Goal: Task Accomplishment & Management: Manage account settings

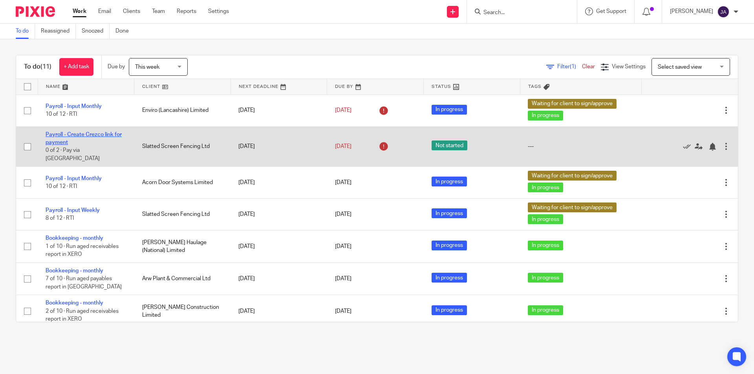
click at [106, 136] on link "Payroll - Create Crezco link for payment" at bounding box center [84, 138] width 76 height 13
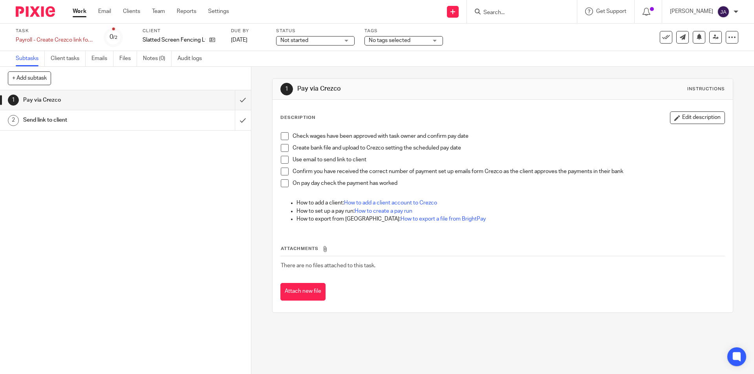
click at [343, 40] on div "Not started Not started" at bounding box center [315, 40] width 79 height 9
click at [290, 71] on span "In progress" at bounding box center [295, 68] width 27 height 5
click at [398, 38] on span "No tags selected" at bounding box center [390, 40] width 42 height 5
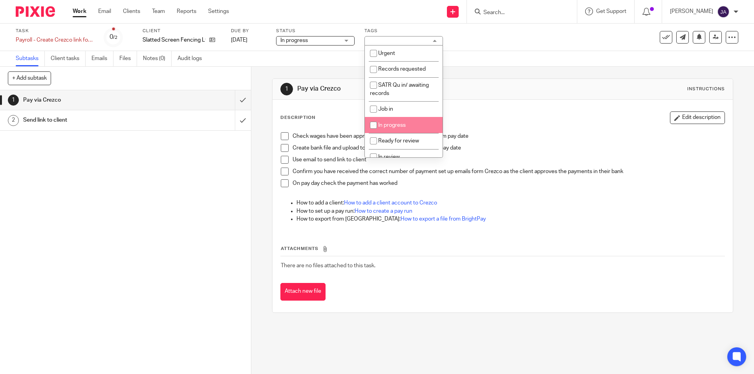
click at [386, 124] on span "In progress" at bounding box center [391, 125] width 27 height 5
checkbox input "true"
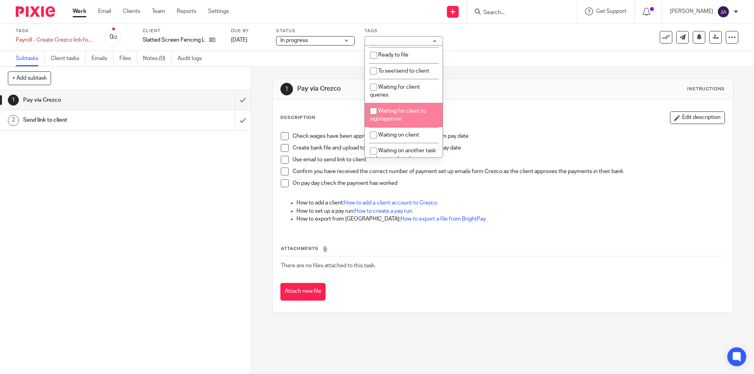
click at [385, 120] on span "Waiting for client to sign/approve" at bounding box center [398, 115] width 56 height 14
checkbox input "true"
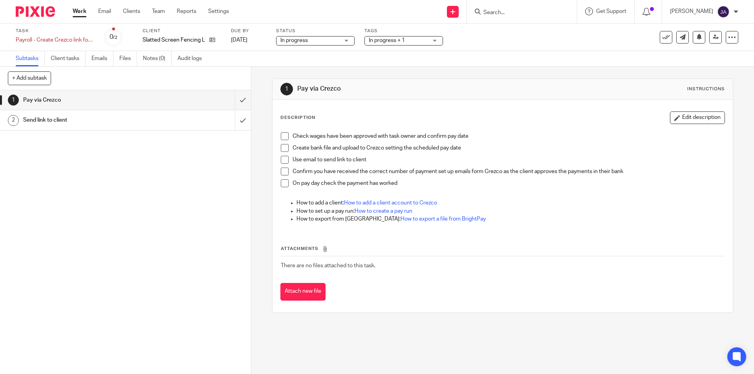
drag, startPoint x: 378, startPoint y: 282, endPoint x: 299, endPoint y: 188, distance: 123.3
click at [379, 281] on div "Attachments There are no files attached to this task. Attach new file" at bounding box center [502, 264] width 444 height 71
click at [281, 136] on span at bounding box center [285, 136] width 8 height 8
click at [281, 148] on span at bounding box center [285, 148] width 8 height 8
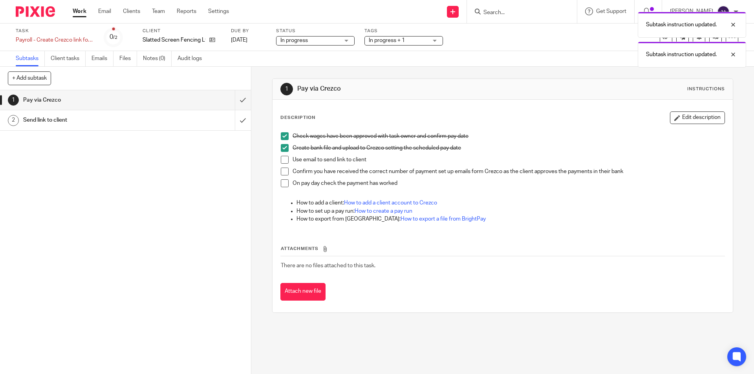
click at [283, 160] on span at bounding box center [285, 160] width 8 height 8
click at [173, 123] on div "Send link to client" at bounding box center [125, 120] width 204 height 12
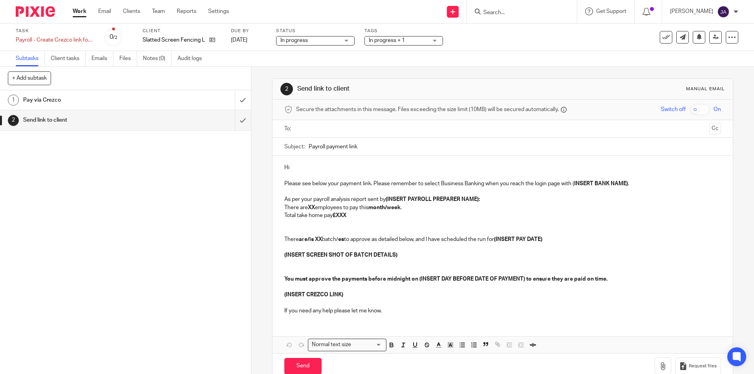
click at [315, 133] on input "text" at bounding box center [502, 129] width 407 height 9
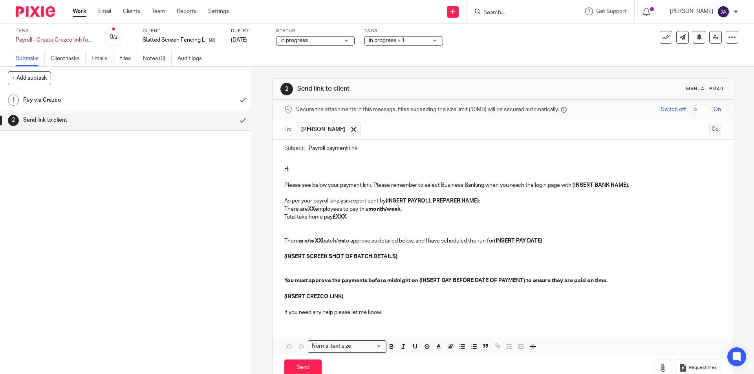
click at [709, 131] on button "Cc" at bounding box center [715, 130] width 12 height 12
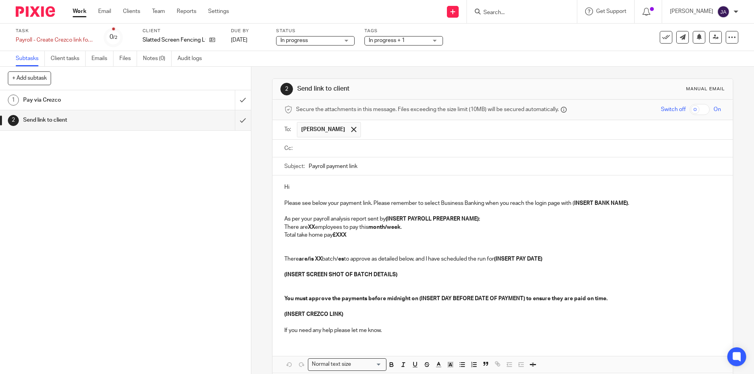
click at [323, 143] on ul at bounding box center [509, 148] width 424 height 13
click at [322, 150] on input "text" at bounding box center [508, 148] width 419 height 9
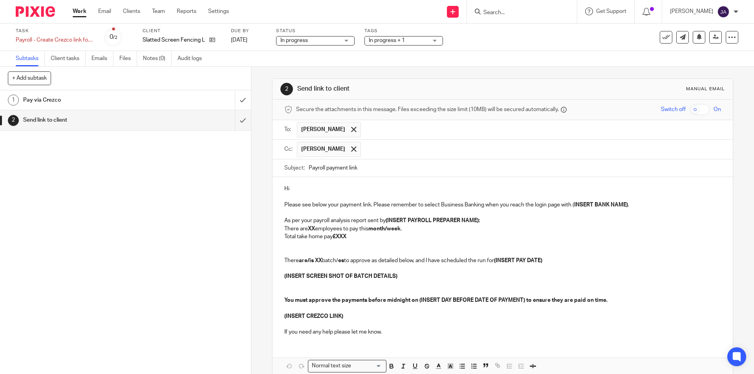
click at [309, 167] on input "Payroll payment link" at bounding box center [515, 168] width 412 height 18
paste input "Week 18 Link Slatted S.Fencing"
click at [327, 170] on input "Week 18 Link Slatted S.Fencing Payroll payment link" at bounding box center [515, 168] width 412 height 18
type input "Week 19 Link Slatted S.Fencing Payroll payment link"
click at [343, 189] on p "Hi" at bounding box center [502, 189] width 436 height 8
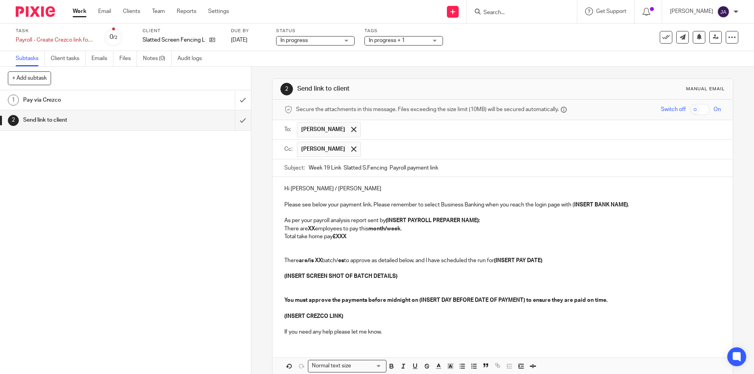
click at [631, 208] on p "Please see below your payment link. Please remember to select Business Banking …" at bounding box center [502, 205] width 436 height 8
drag, startPoint x: 605, startPoint y: 209, endPoint x: 573, endPoint y: 205, distance: 32.5
click at [573, 205] on div "Hi Adela / Dave Please see below your payment link. Please remember to select B…" at bounding box center [503, 259] width 460 height 165
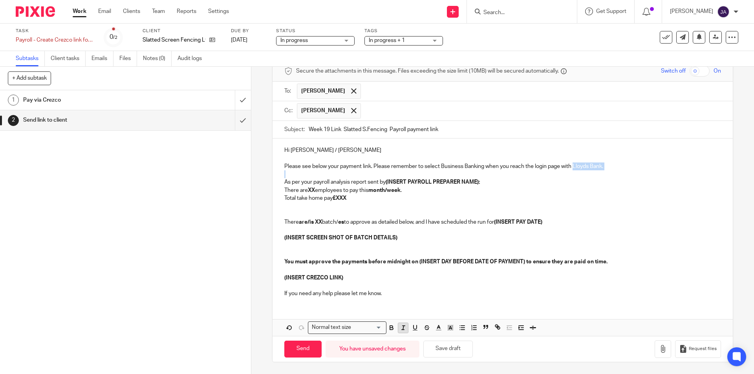
click at [403, 330] on line "button" at bounding box center [403, 328] width 1 height 4
click at [392, 330] on icon "button" at bounding box center [391, 327] width 7 height 7
click at [469, 202] on p "Total take home pay £XXX" at bounding box center [502, 198] width 436 height 8
drag, startPoint x: 485, startPoint y: 183, endPoint x: 390, endPoint y: 182, distance: 95.5
click at [390, 182] on p "As per your payroll analysis report sent by (INSERT PAYROLL PREPARER NAME):" at bounding box center [502, 182] width 436 height 8
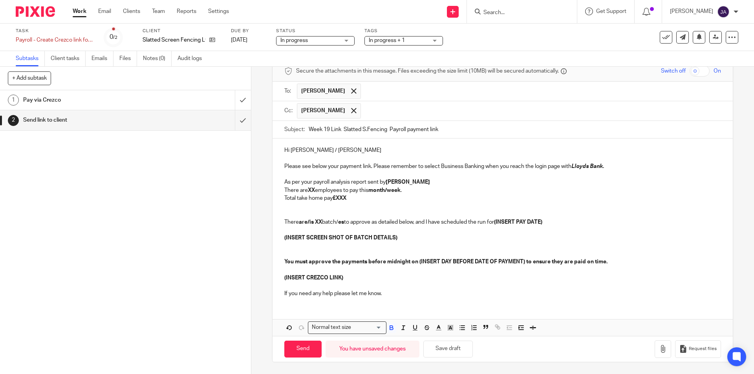
click at [392, 209] on p at bounding box center [502, 210] width 436 height 16
click at [314, 189] on strong "XX" at bounding box center [311, 190] width 7 height 5
click at [384, 192] on strong "month/week" at bounding box center [381, 190] width 32 height 5
click at [385, 191] on strong "month/week" at bounding box center [381, 190] width 32 height 5
click at [387, 191] on p "There are 6 employees to pay this week ." at bounding box center [502, 191] width 436 height 8
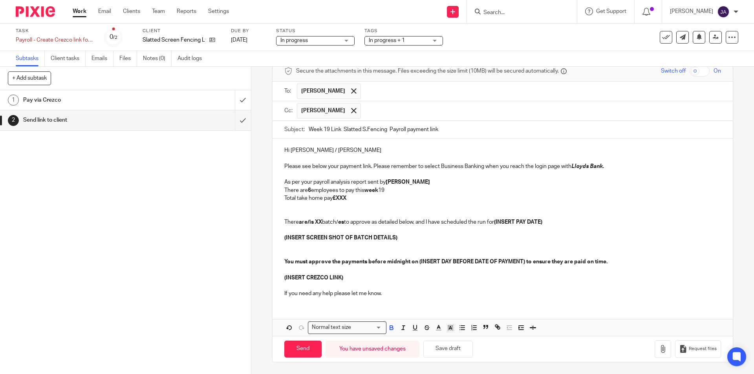
drag, startPoint x: 390, startPoint y: 191, endPoint x: 368, endPoint y: 193, distance: 22.4
click at [368, 193] on p "There are 6 employees to pay this week 19" at bounding box center [502, 191] width 436 height 8
click at [388, 328] on icon "button" at bounding box center [391, 327] width 7 height 7
click at [405, 330] on button "button" at bounding box center [403, 328] width 10 height 10
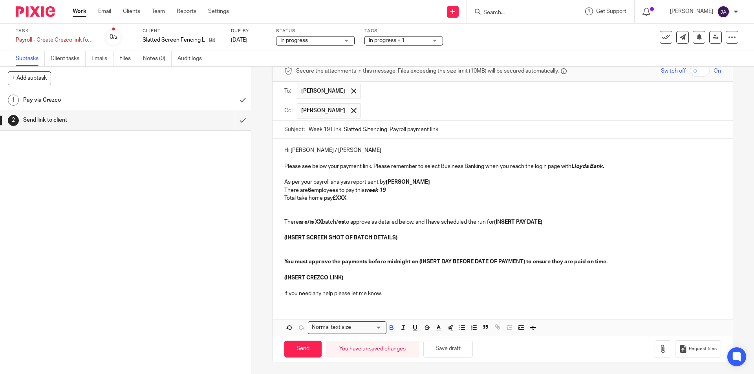
click at [348, 197] on p "Total take home pay £XXX" at bounding box center [502, 198] width 436 height 8
click at [462, 203] on p at bounding box center [502, 210] width 436 height 16
click at [309, 225] on strong "are/is" at bounding box center [306, 222] width 15 height 5
click at [310, 223] on strong "XX" at bounding box center [307, 222] width 7 height 5
click at [338, 223] on p "There is ONE batch/ es to approve as detailed below, and I have scheduled the r…" at bounding box center [502, 222] width 436 height 8
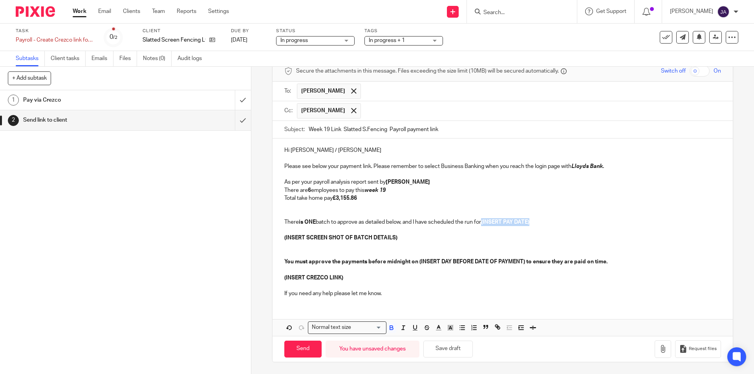
drag, startPoint x: 535, startPoint y: 222, endPoint x: 484, endPoint y: 221, distance: 50.7
click at [484, 221] on p "There is ONE batch to approve as detailed below, and I have scheduled the run f…" at bounding box center [502, 222] width 436 height 8
click at [515, 223] on strong "(INSERT PAY DATE)" at bounding box center [505, 222] width 48 height 5
click at [529, 230] on p at bounding box center [502, 230] width 436 height 8
click at [492, 223] on p "There is ONE batch to approve as detailed below, and I have scheduled the run f…" at bounding box center [502, 222] width 436 height 8
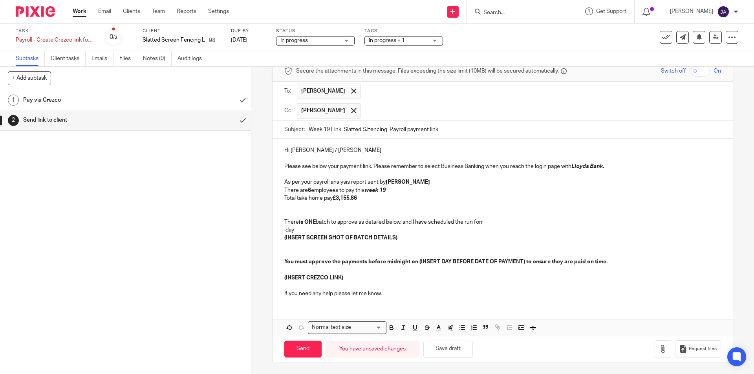
click at [291, 230] on p "iday" at bounding box center [502, 230] width 436 height 8
click at [296, 231] on p "iday" at bounding box center [502, 230] width 436 height 8
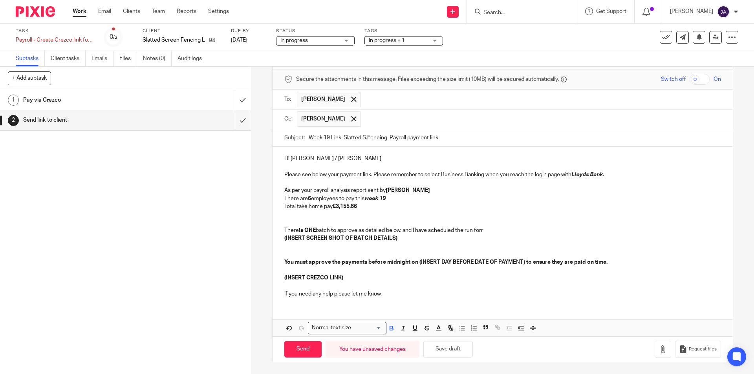
scroll to position [30, 0]
drag, startPoint x: 523, startPoint y: 263, endPoint x: 416, endPoint y: 260, distance: 106.9
click at [416, 260] on strong "You must approve the payments before midnight on (INSERT DAY BEFORE DATE OF PAY…" at bounding box center [445, 262] width 323 height 5
click at [407, 235] on p "(INSERT SCREEN SHOT OF BATCH DETAILS)" at bounding box center [502, 239] width 436 height 8
click at [563, 232] on p "There is ONE batch to approve as detailed below, and I have scheduled the run f…" at bounding box center [502, 231] width 436 height 8
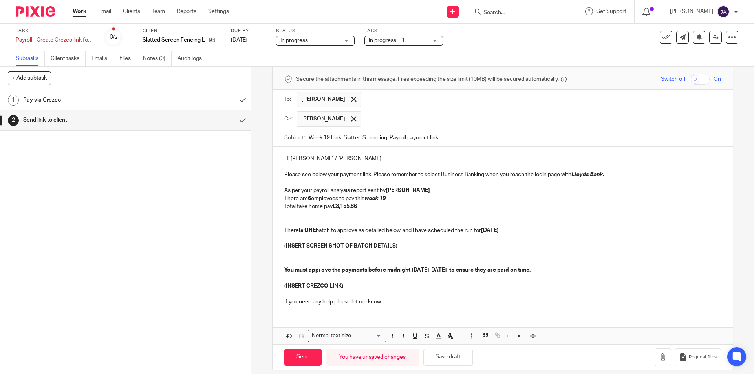
scroll to position [38, 0]
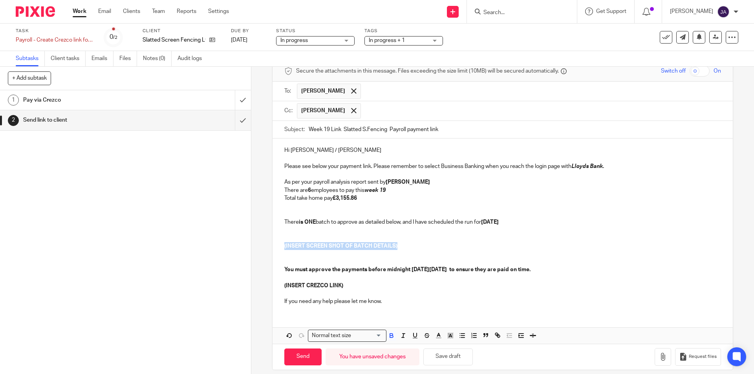
drag, startPoint x: 341, startPoint y: 246, endPoint x: 275, endPoint y: 245, distance: 66.8
click at [275, 245] on div "Hi Adela / Dave Please see below your payment link. Please remember to select B…" at bounding box center [503, 225] width 460 height 173
click at [409, 247] on p "(INSERT SCREEN SHOT OF BATCH DETAILS)" at bounding box center [502, 246] width 436 height 8
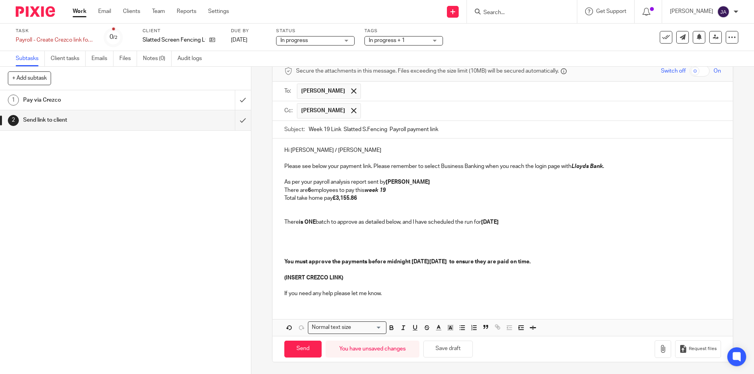
click at [305, 238] on p at bounding box center [502, 238] width 436 height 8
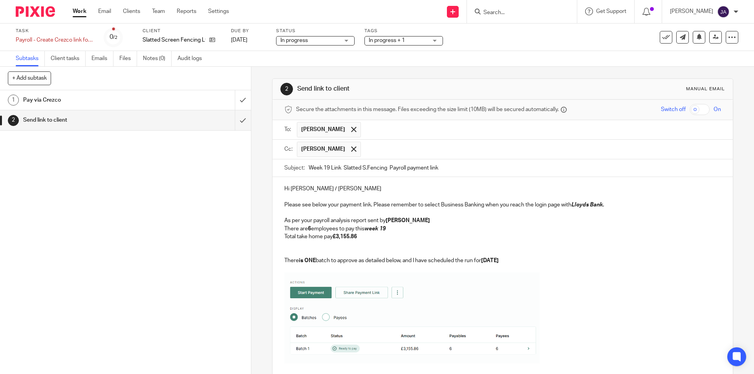
scroll to position [124, 0]
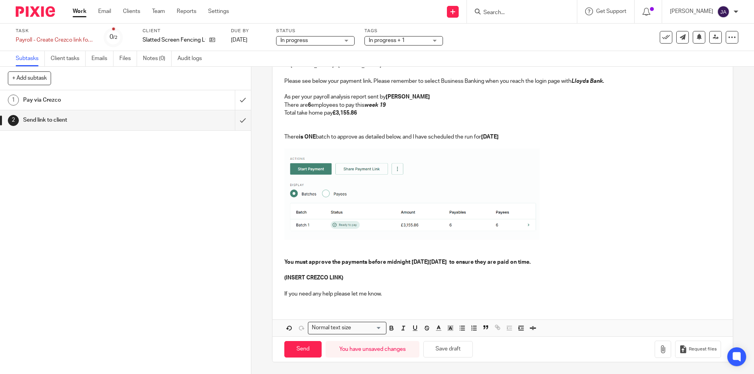
click at [572, 235] on p at bounding box center [502, 195] width 436 height 93
click at [589, 266] on p "You must approve the payments before midnight on Thursday 14th August 2025 to e…" at bounding box center [502, 262] width 436 height 8
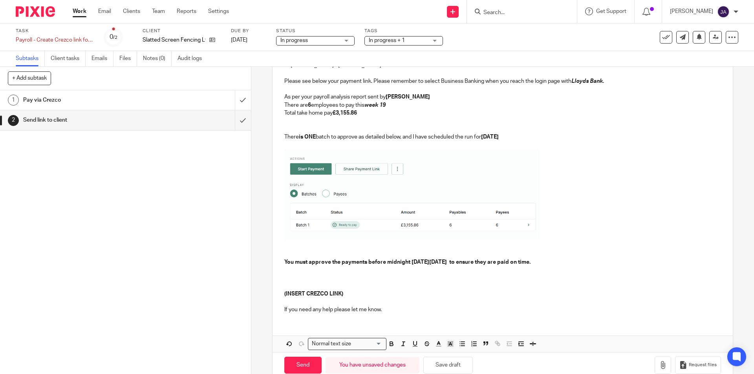
click at [376, 296] on p "(INSERT CREZCO LINK)" at bounding box center [502, 294] width 436 height 8
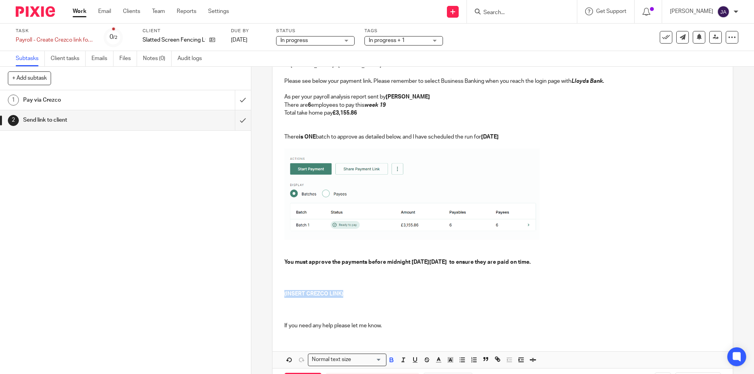
drag, startPoint x: 369, startPoint y: 296, endPoint x: 240, endPoint y: 291, distance: 129.0
click at [240, 291] on div "+ Add subtask Cancel + Add 1 Pay via Crezco 2 Send link to client Apply templat…" at bounding box center [377, 221] width 754 height 308
click at [301, 291] on p at bounding box center [502, 294] width 436 height 8
drag, startPoint x: 443, startPoint y: 316, endPoint x: 438, endPoint y: 318, distance: 5.6
click at [443, 315] on p at bounding box center [502, 318] width 436 height 8
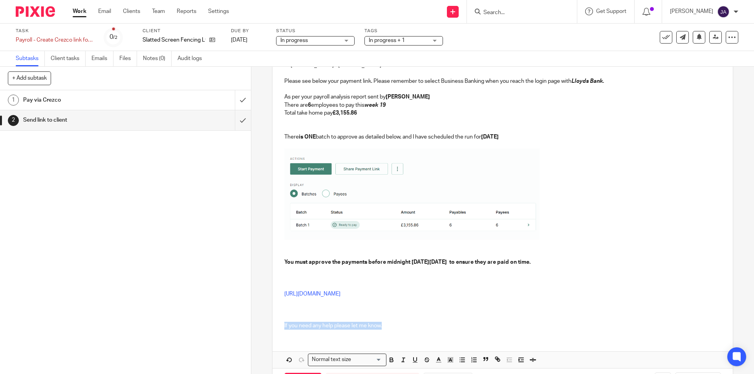
drag, startPoint x: 385, startPoint y: 327, endPoint x: 271, endPoint y: 329, distance: 113.9
click at [266, 330] on div "2 Send link to client Manual email Secure the attachments in this message. File…" at bounding box center [502, 221] width 503 height 308
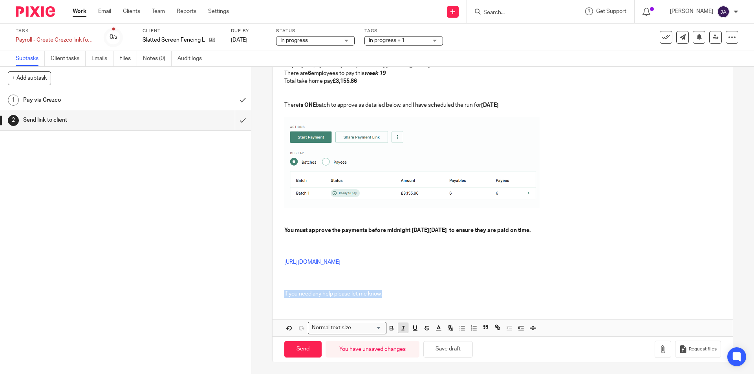
click at [403, 328] on line "button" at bounding box center [403, 328] width 1 height 4
click at [390, 329] on icon "button" at bounding box center [391, 328] width 7 height 7
click at [425, 304] on div "Hi Adela / Dave Please see below your payment link. Please remember to select B…" at bounding box center [503, 179] width 460 height 315
click at [426, 300] on div "Hi Adela / Dave Please see below your payment link. Please remember to select B…" at bounding box center [503, 163] width 460 height 282
click at [310, 346] on input "Send" at bounding box center [302, 349] width 37 height 17
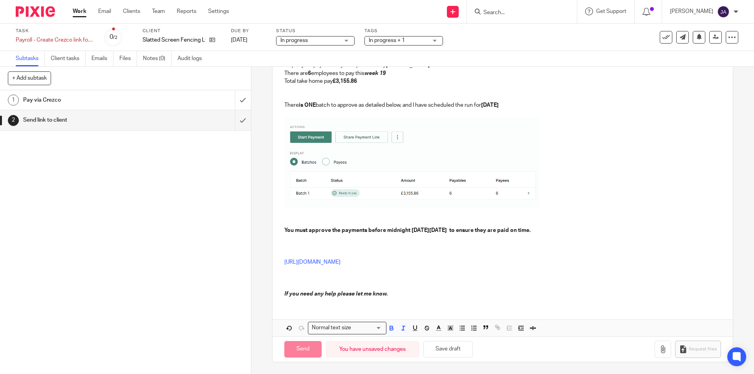
type input "Sent"
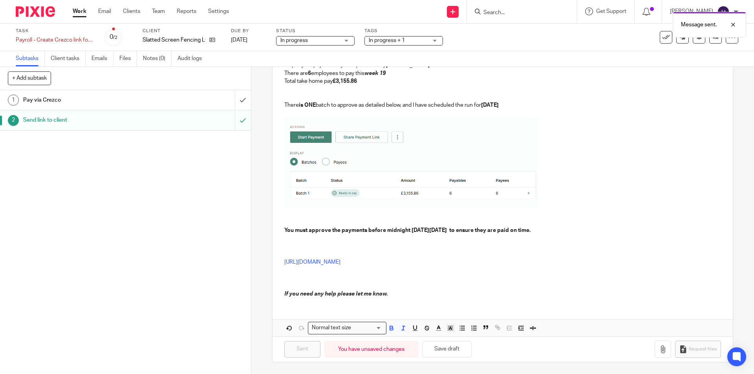
click at [173, 101] on div "Pay via Crezco" at bounding box center [125, 100] width 204 height 12
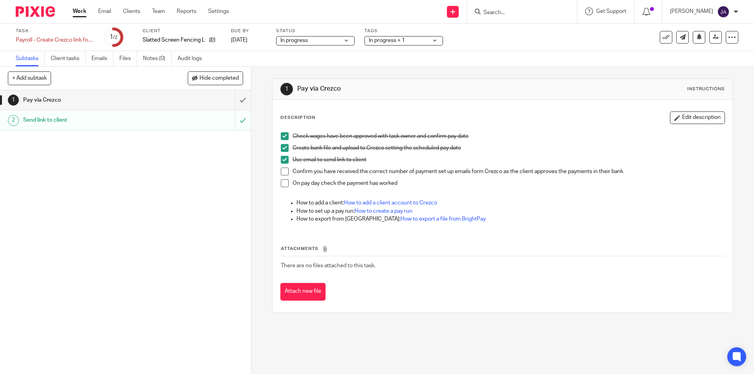
click at [79, 11] on link "Work" at bounding box center [80, 11] width 14 height 8
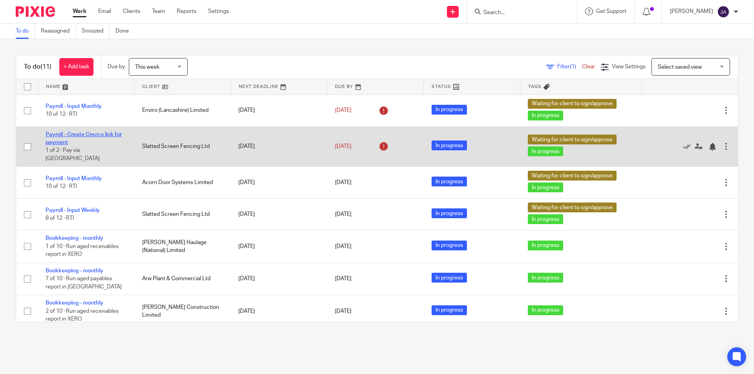
click at [92, 135] on link "Payroll - Create Crezco link for payment" at bounding box center [84, 138] width 76 height 13
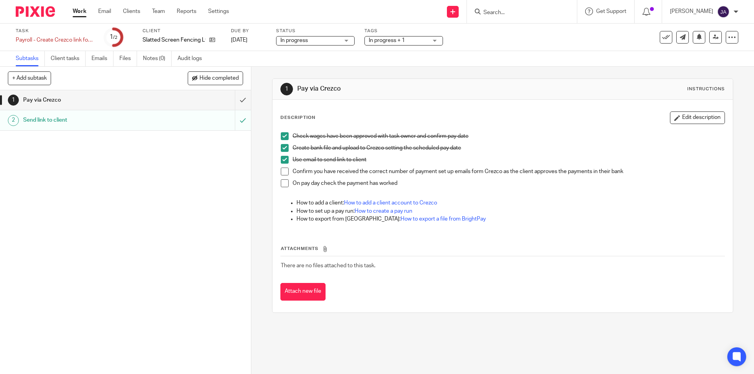
click at [281, 171] on span at bounding box center [285, 172] width 8 height 8
click at [416, 44] on span "In progress + 1" at bounding box center [398, 41] width 59 height 8
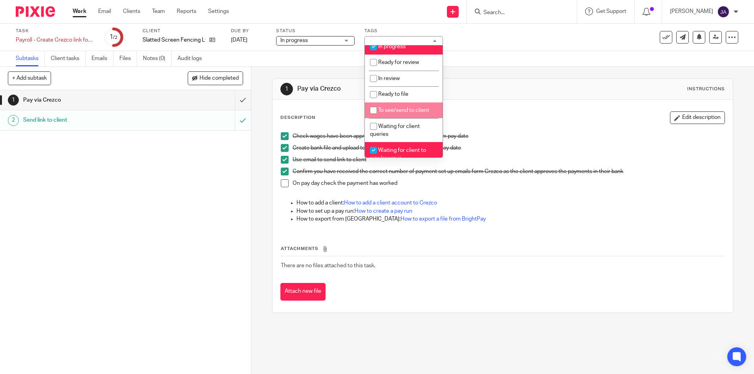
scroll to position [157, 0]
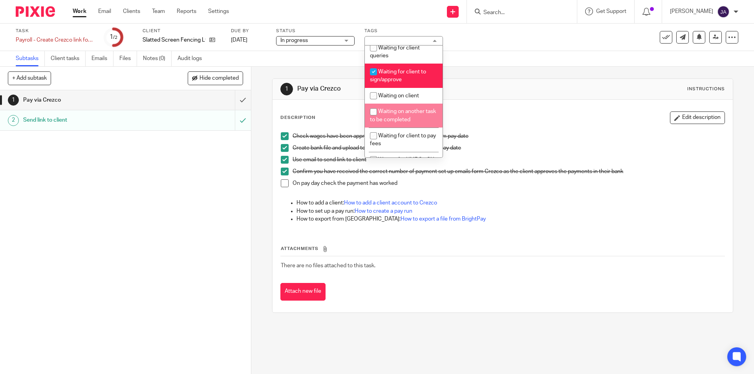
click at [394, 115] on li "Waiting on another task to be completed" at bounding box center [404, 116] width 78 height 24
click at [395, 120] on span "Waiting on another task to be completed" at bounding box center [403, 116] width 66 height 14
checkbox input "false"
click at [392, 69] on span "Waiting for client to sign/approve" at bounding box center [398, 76] width 56 height 14
checkbox input "false"
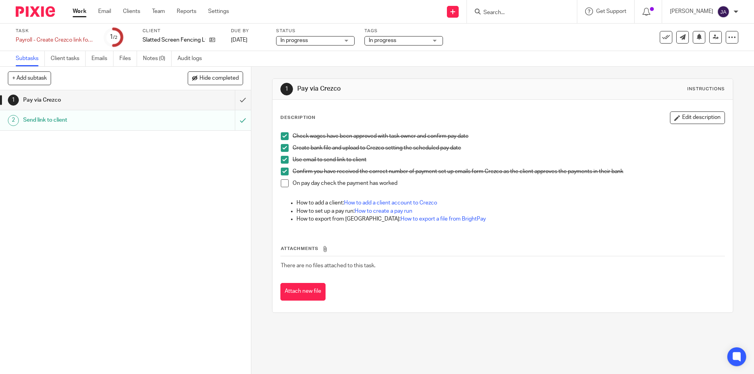
click at [410, 244] on div "Attachments There are no files attached to this task. Attach new file" at bounding box center [502, 264] width 444 height 71
click at [394, 258] on td "There are no files attached to this task." at bounding box center [502, 266] width 444 height 19
click at [77, 9] on link "Work" at bounding box center [80, 11] width 14 height 8
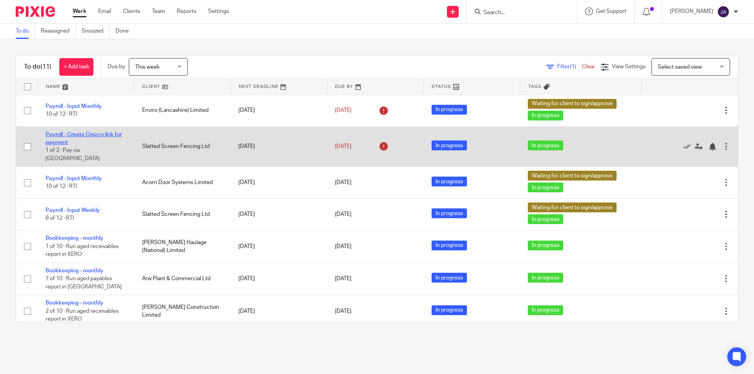
click at [107, 135] on link "Payroll - Create Crezco link for payment" at bounding box center [84, 138] width 76 height 13
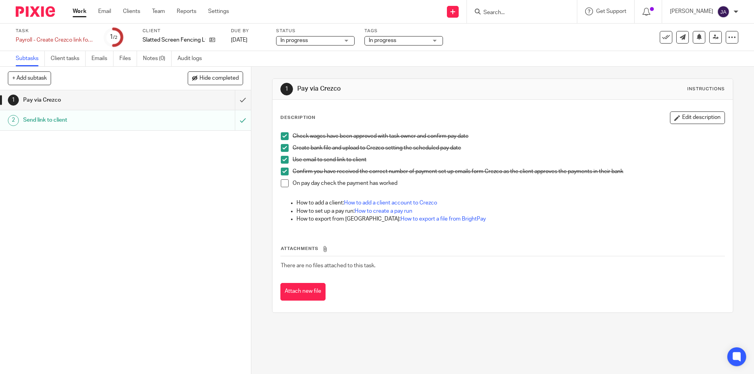
click at [77, 9] on link "Work" at bounding box center [80, 11] width 14 height 8
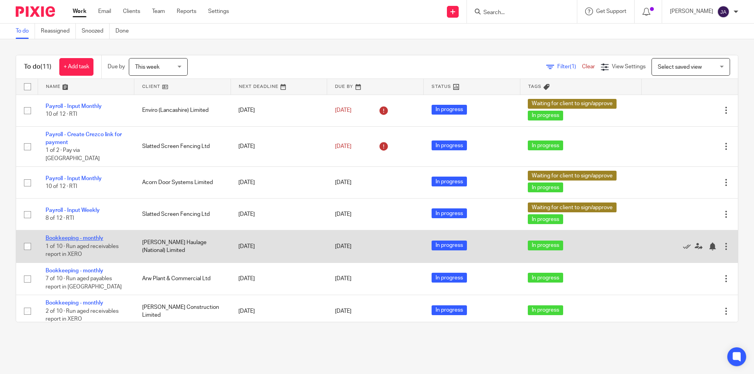
click at [76, 236] on link "Bookkeeping - monthly" at bounding box center [75, 238] width 58 height 5
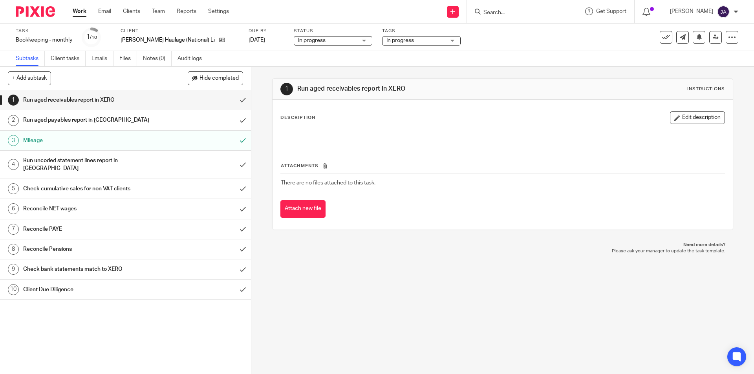
click at [78, 8] on link "Work" at bounding box center [80, 11] width 14 height 8
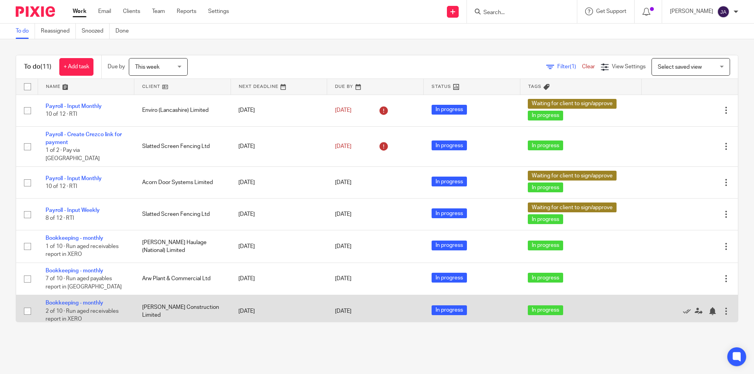
scroll to position [125, 0]
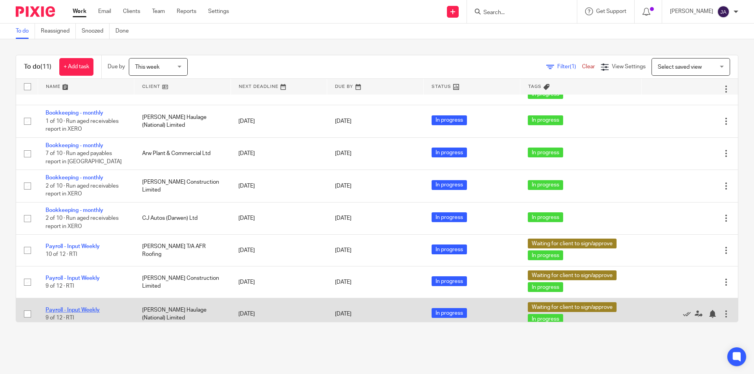
click at [75, 308] on link "Payroll - Input Weekly" at bounding box center [73, 310] width 54 height 5
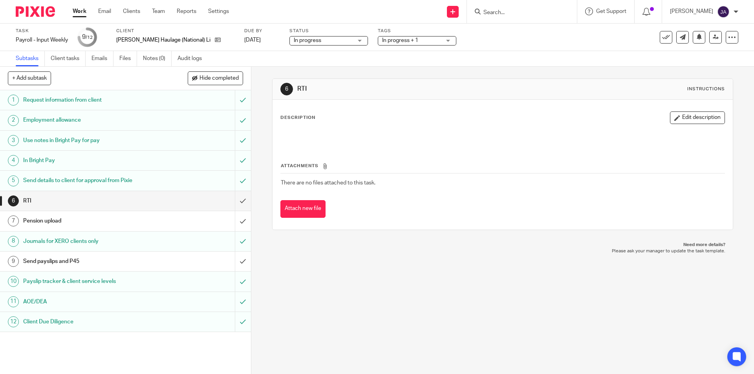
click at [403, 42] on span "In progress + 1" at bounding box center [411, 41] width 59 height 8
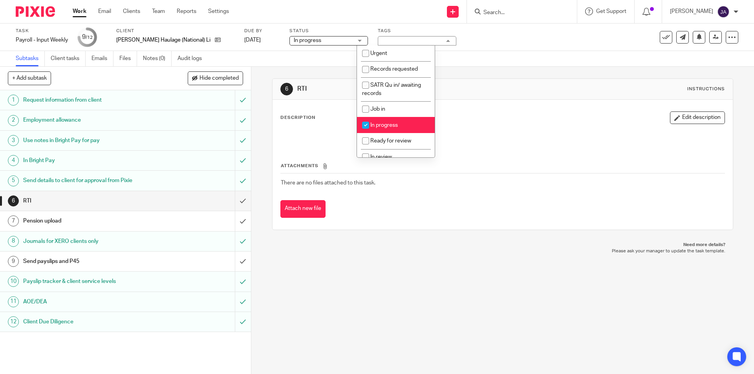
click at [375, 125] on span "In progress" at bounding box center [383, 125] width 27 height 5
checkbox input "false"
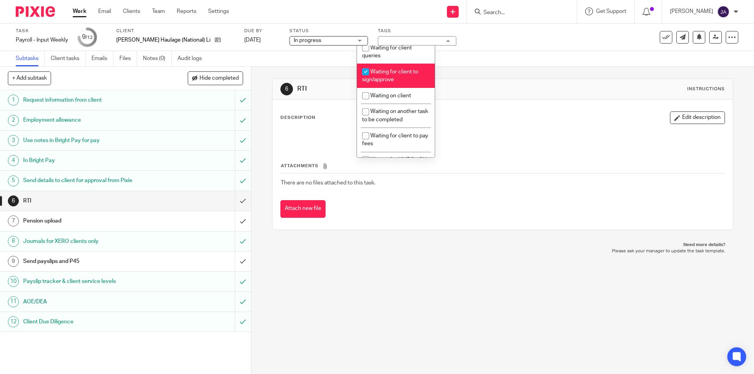
click at [375, 70] on span "Waiting for client to sign/approve" at bounding box center [390, 76] width 56 height 14
checkbox input "false"
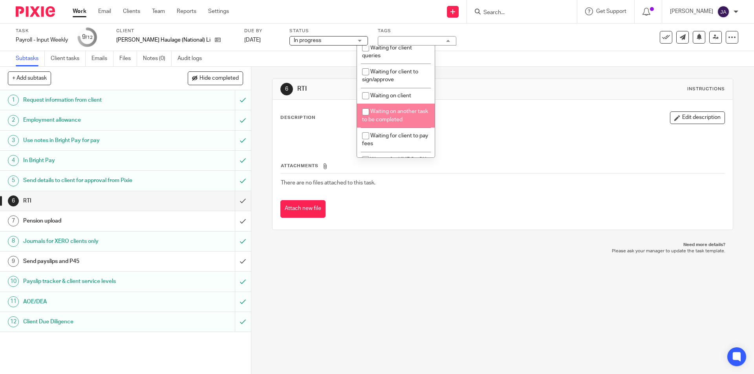
click at [330, 273] on div "6 RTI Instructions Description Edit description Attachments There are no files …" at bounding box center [502, 221] width 503 height 308
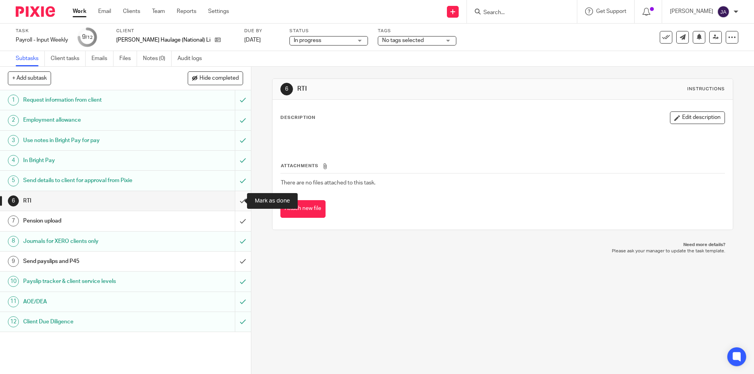
click at [236, 201] on input "submit" at bounding box center [125, 201] width 251 height 20
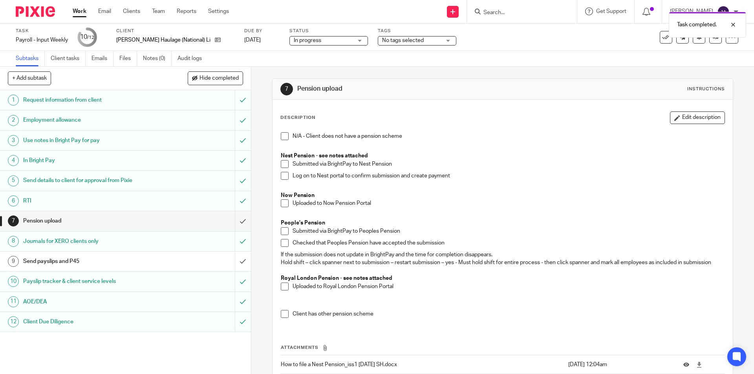
click at [281, 205] on span at bounding box center [285, 204] width 8 height 8
click at [233, 220] on input "submit" at bounding box center [125, 221] width 251 height 20
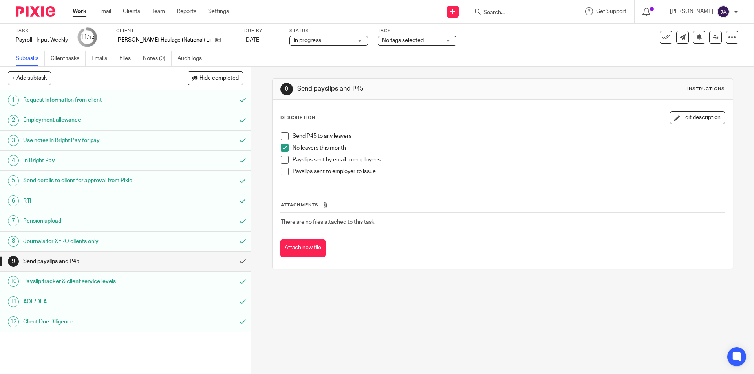
click at [281, 158] on span at bounding box center [285, 160] width 8 height 8
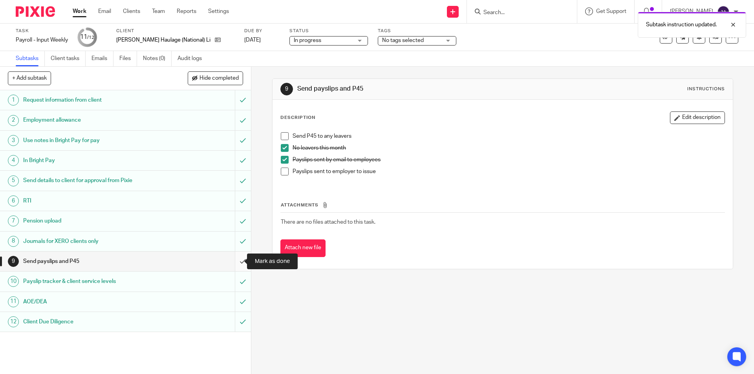
click at [233, 264] on input "submit" at bounding box center [125, 262] width 251 height 20
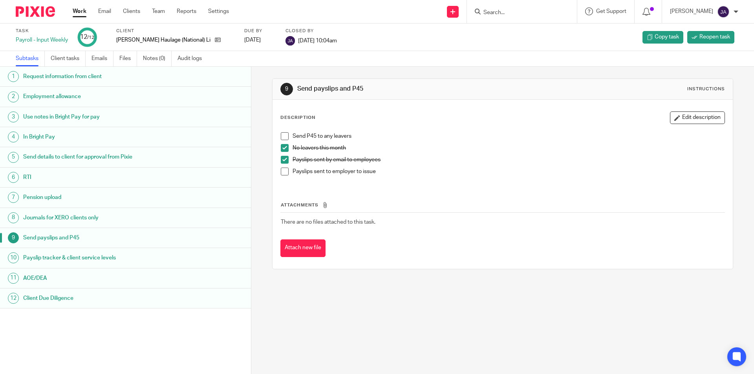
click at [79, 11] on link "Work" at bounding box center [80, 11] width 14 height 8
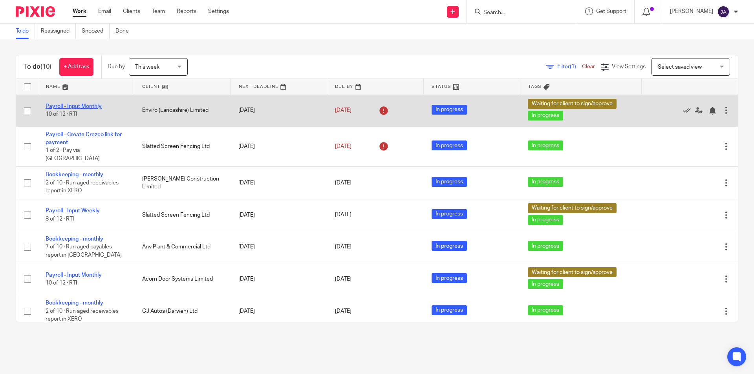
click at [92, 107] on link "Payroll - Input Monthly" at bounding box center [74, 106] width 56 height 5
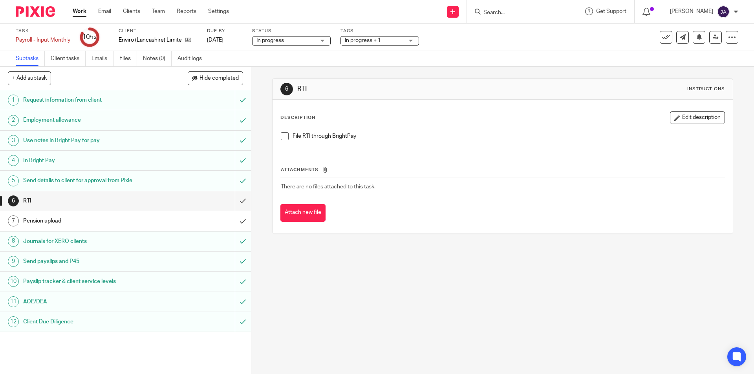
click at [377, 40] on span "In progress + 1" at bounding box center [363, 40] width 36 height 5
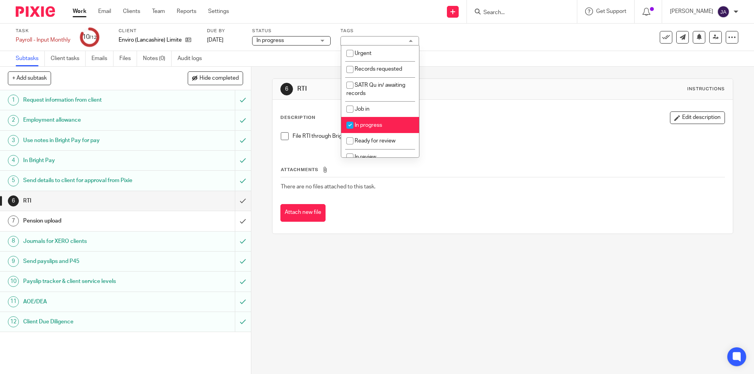
click at [368, 125] on span "In progress" at bounding box center [368, 125] width 27 height 5
checkbox input "false"
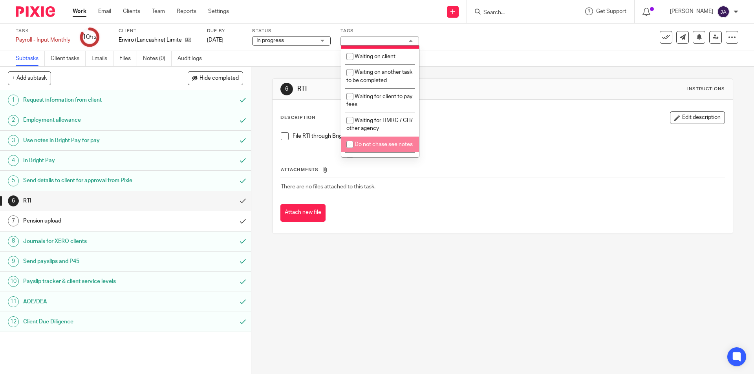
click at [355, 258] on div "6 RTI Instructions Description Edit description File RTI through BrightPay Atta…" at bounding box center [502, 221] width 503 height 308
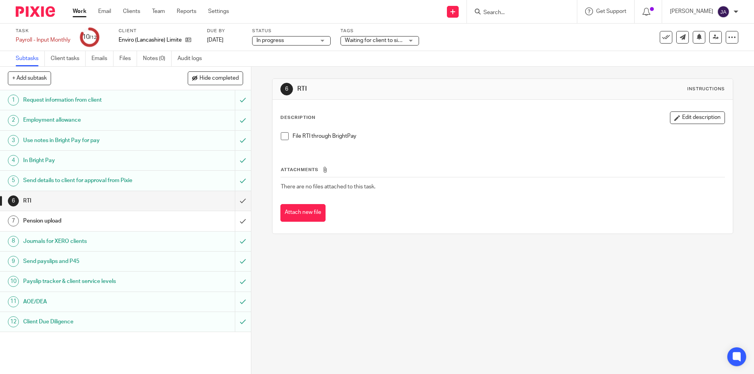
click at [284, 134] on span at bounding box center [285, 136] width 8 height 8
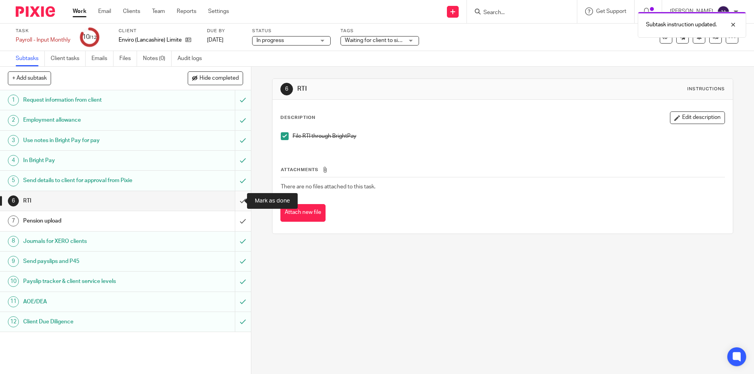
click at [234, 201] on input "submit" at bounding box center [125, 201] width 251 height 20
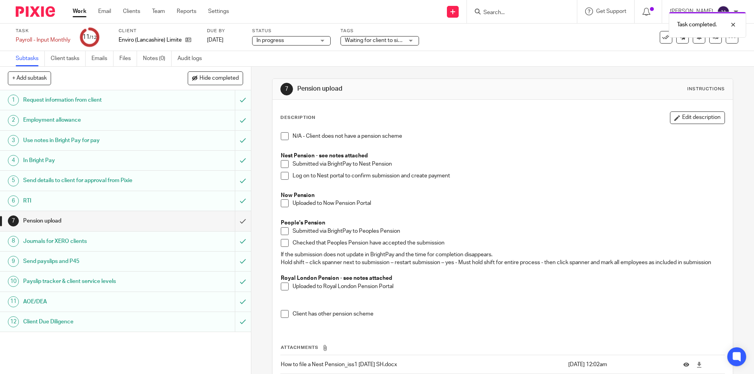
click at [282, 163] on span at bounding box center [285, 164] width 8 height 8
click at [282, 175] on span at bounding box center [285, 176] width 8 height 8
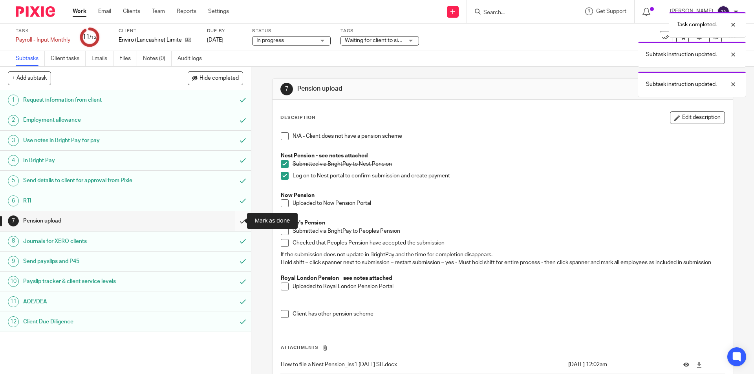
click at [237, 220] on input "submit" at bounding box center [125, 221] width 251 height 20
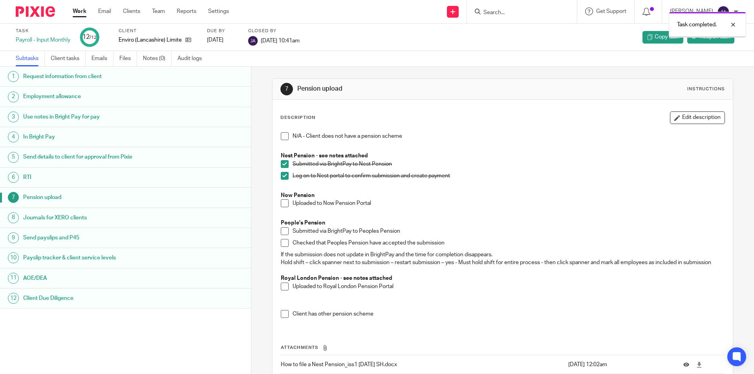
drag, startPoint x: 0, startPoint y: 0, endPoint x: 81, endPoint y: 9, distance: 81.9
click at [81, 9] on link "Work" at bounding box center [80, 11] width 14 height 8
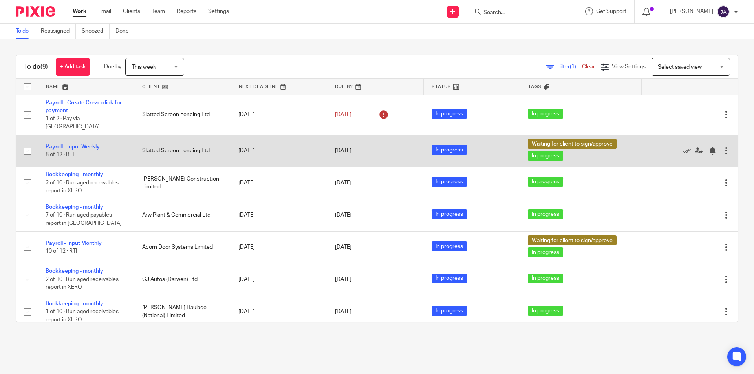
click at [65, 144] on link "Payroll - Input Weekly" at bounding box center [73, 146] width 54 height 5
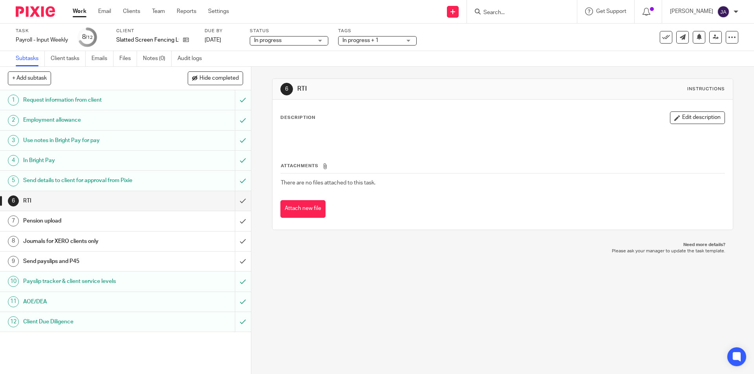
click at [369, 41] on span "In progress + 1" at bounding box center [361, 40] width 36 height 5
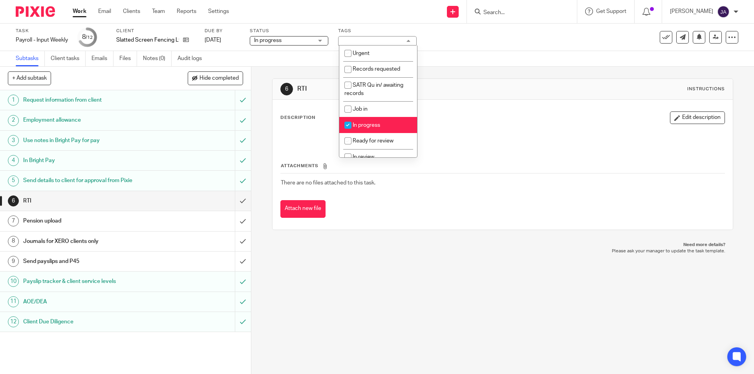
click at [365, 125] on span "In progress" at bounding box center [366, 125] width 27 height 5
checkbox input "false"
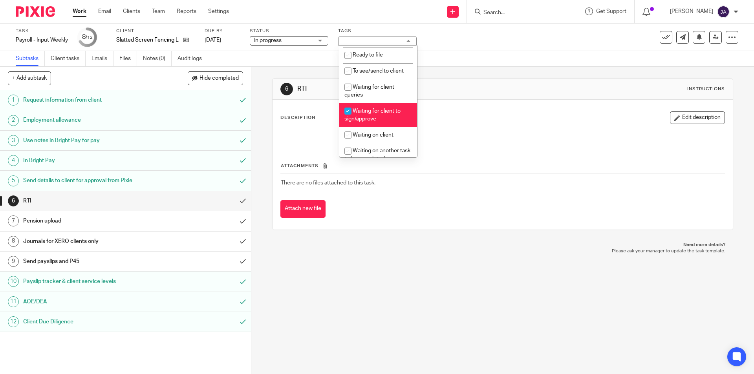
click at [361, 115] on li "Waiting for client to sign/approve" at bounding box center [378, 115] width 78 height 24
checkbox input "false"
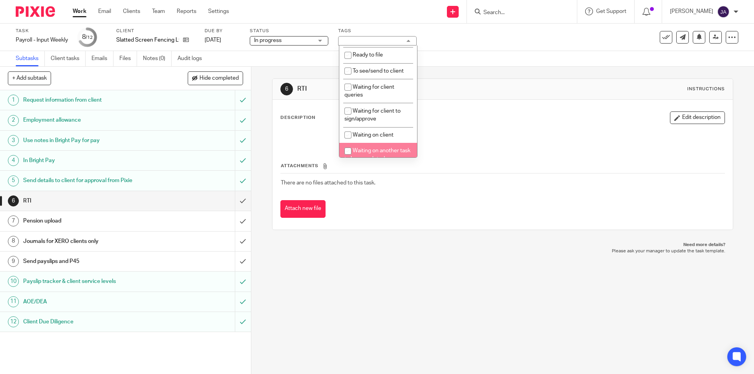
click at [361, 306] on div "6 RTI Instructions Description Edit description Attachments There are no files …" at bounding box center [502, 221] width 503 height 308
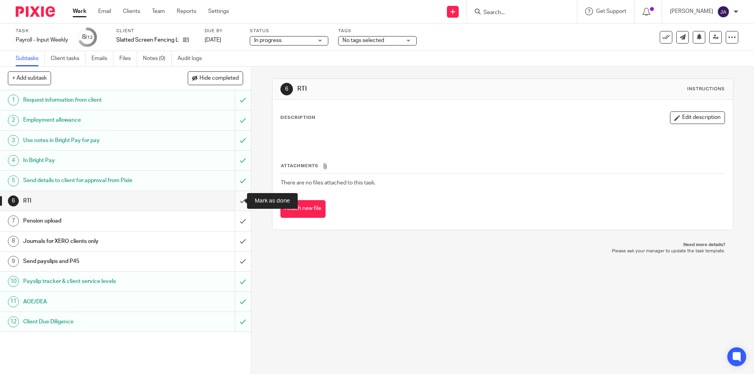
click at [236, 198] on input "submit" at bounding box center [125, 201] width 251 height 20
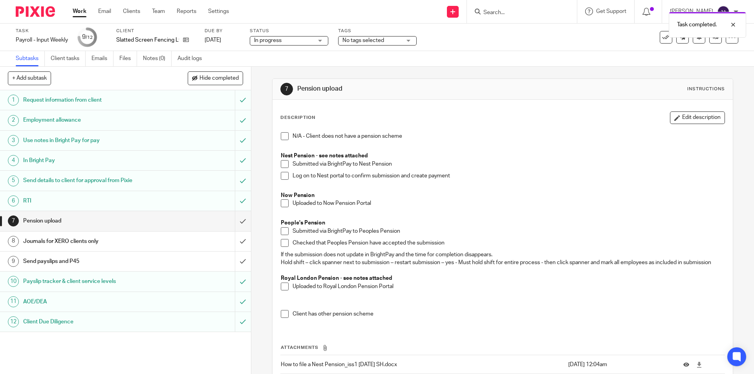
click at [282, 159] on p "Nest Pension - see notes attached" at bounding box center [503, 156] width 444 height 8
drag, startPoint x: 281, startPoint y: 164, endPoint x: 281, endPoint y: 171, distance: 7.1
click at [281, 164] on span at bounding box center [285, 164] width 8 height 8
click at [281, 174] on span at bounding box center [285, 176] width 8 height 8
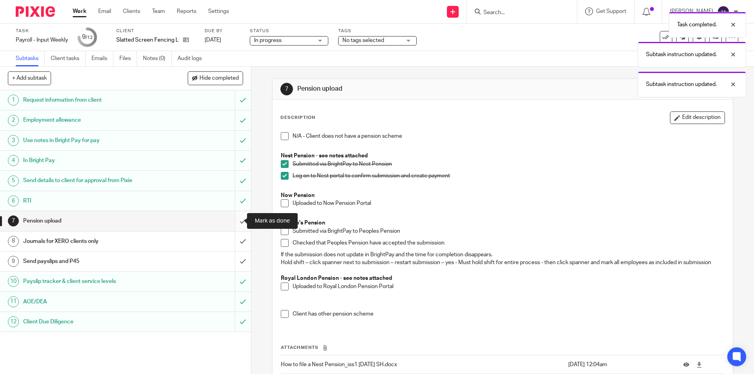
click at [236, 221] on input "submit" at bounding box center [125, 221] width 251 height 20
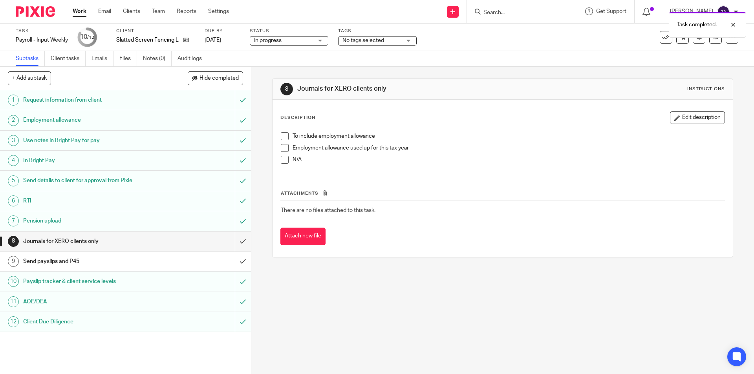
click at [284, 133] on span at bounding box center [285, 136] width 8 height 8
click at [235, 242] on input "submit" at bounding box center [125, 242] width 251 height 20
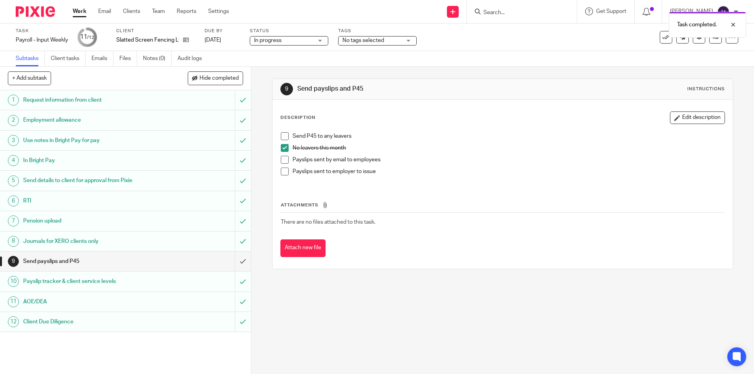
click at [282, 158] on span at bounding box center [285, 160] width 8 height 8
drag, startPoint x: 281, startPoint y: 135, endPoint x: 269, endPoint y: 143, distance: 14.2
click at [282, 135] on span at bounding box center [285, 136] width 8 height 8
click at [238, 261] on input "submit" at bounding box center [125, 262] width 251 height 20
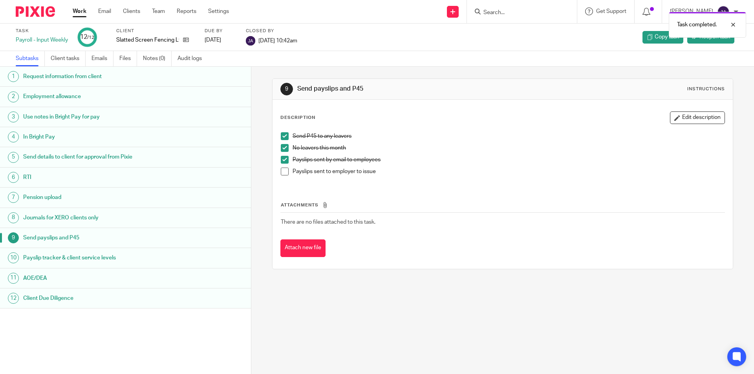
click at [80, 9] on link "Work" at bounding box center [80, 11] width 14 height 8
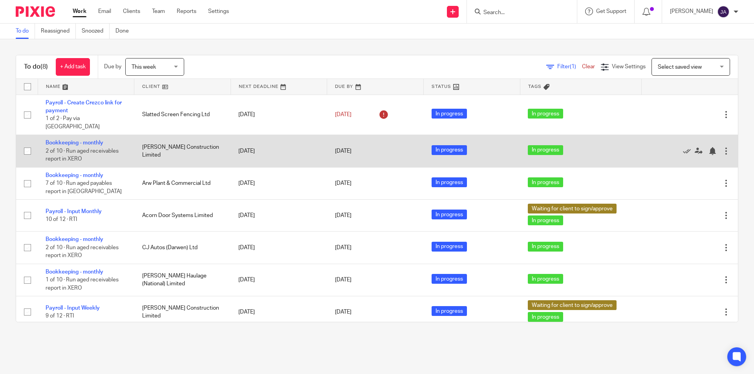
scroll to position [30, 0]
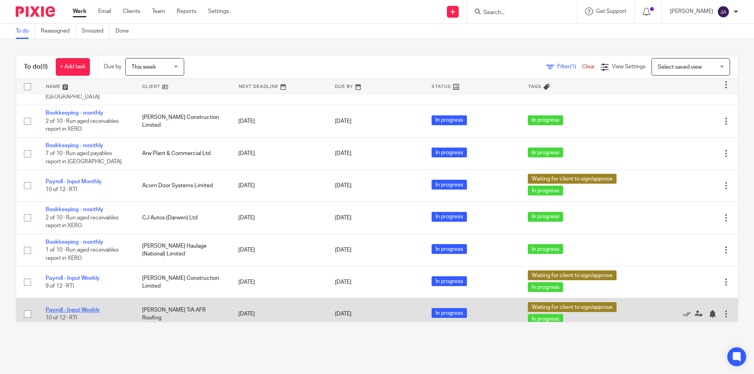
click at [70, 308] on link "Payroll - Input Weekly" at bounding box center [73, 310] width 54 height 5
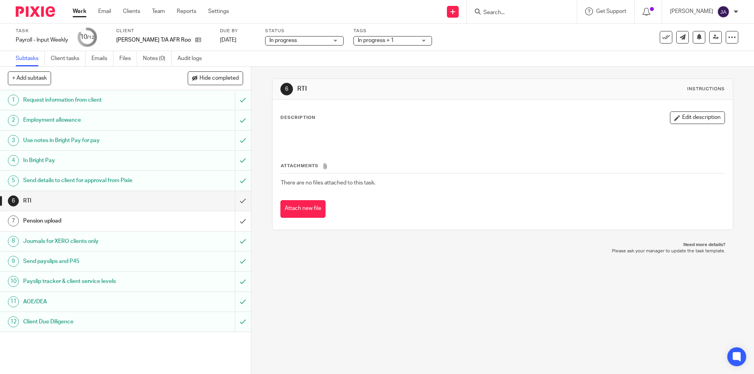
click at [382, 43] on span "In progress + 1" at bounding box center [376, 40] width 36 height 5
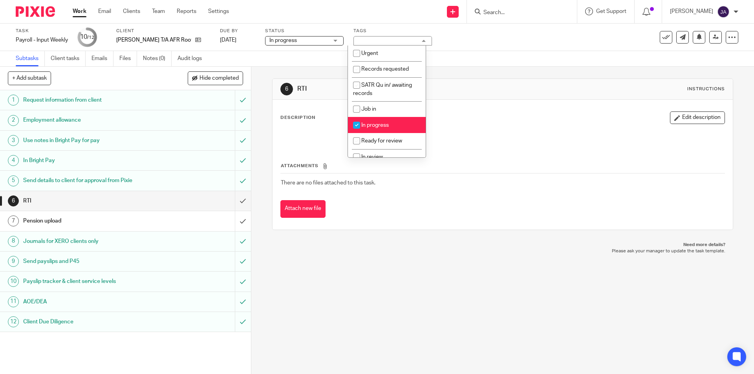
click at [374, 125] on span "In progress" at bounding box center [374, 125] width 27 height 5
checkbox input "false"
click at [272, 147] on div "6 RTI Instructions Description Edit description Attachments There are no files …" at bounding box center [502, 155] width 461 height 152
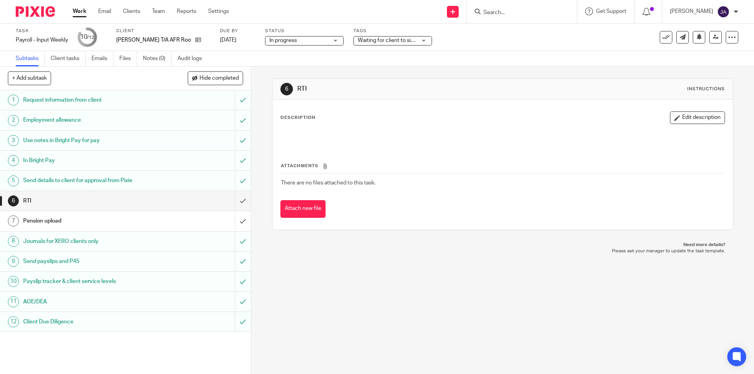
click at [378, 42] on span "Waiting for client to sign/approve" at bounding box center [398, 40] width 81 height 5
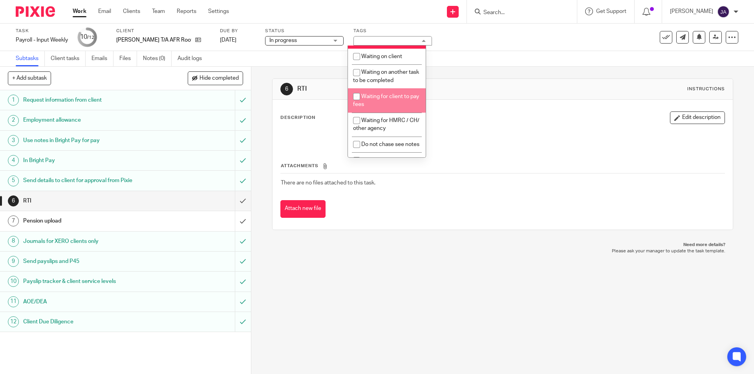
scroll to position [314, 0]
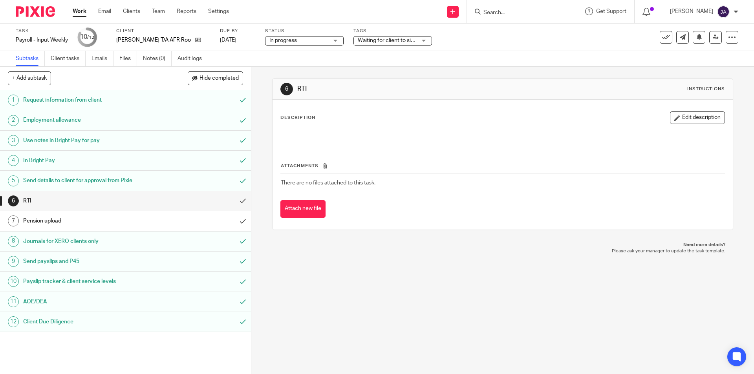
click at [393, 253] on p "Please ask your manager to update the task template." at bounding box center [502, 251] width 445 height 6
click at [393, 39] on span "Waiting for client to sign/approve" at bounding box center [398, 40] width 81 height 5
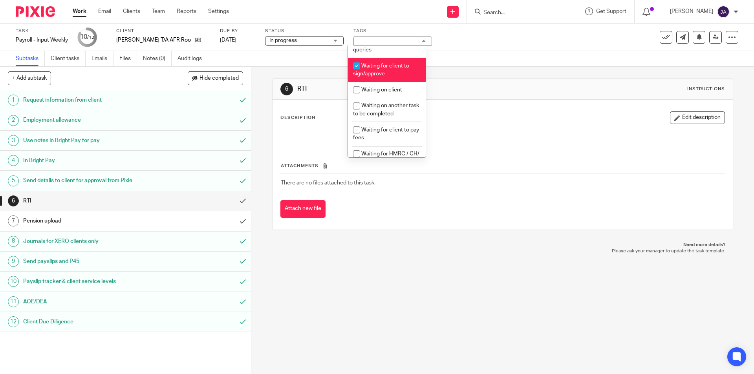
scroll to position [124, 0]
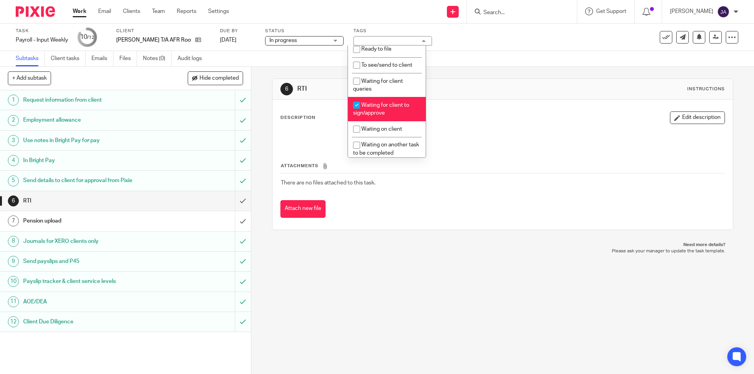
click at [395, 107] on span "Waiting for client to sign/approve" at bounding box center [381, 110] width 56 height 14
checkbox input "false"
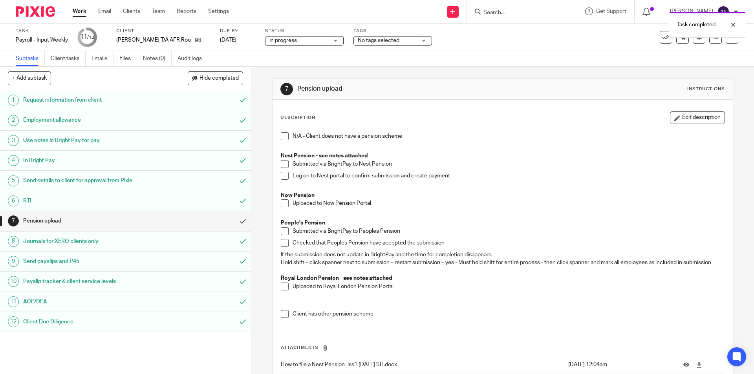
click at [283, 207] on span at bounding box center [285, 204] width 8 height 8
click at [234, 223] on input "submit" at bounding box center [125, 221] width 251 height 20
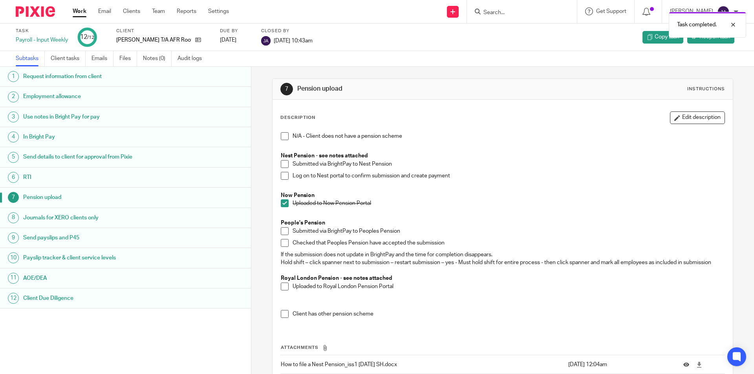
click at [82, 13] on link "Work" at bounding box center [80, 11] width 14 height 8
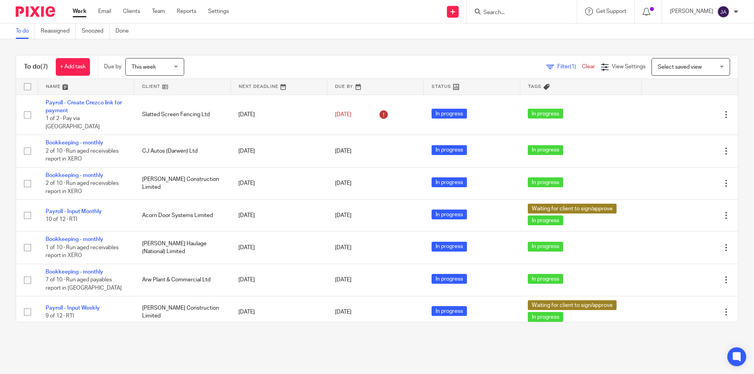
click at [178, 65] on div "This week This week" at bounding box center [154, 67] width 59 height 18
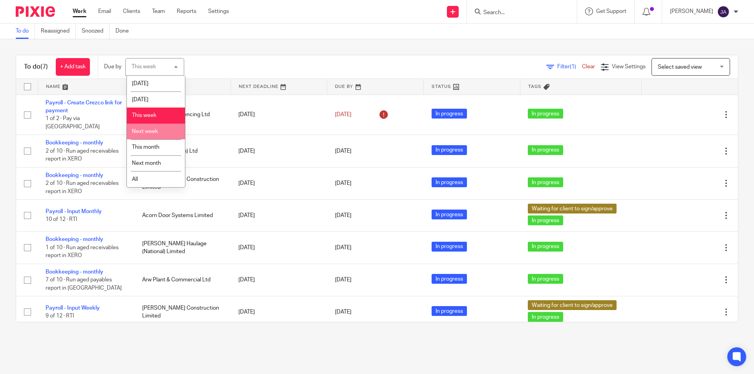
click at [144, 137] on li "Next week" at bounding box center [156, 132] width 58 height 16
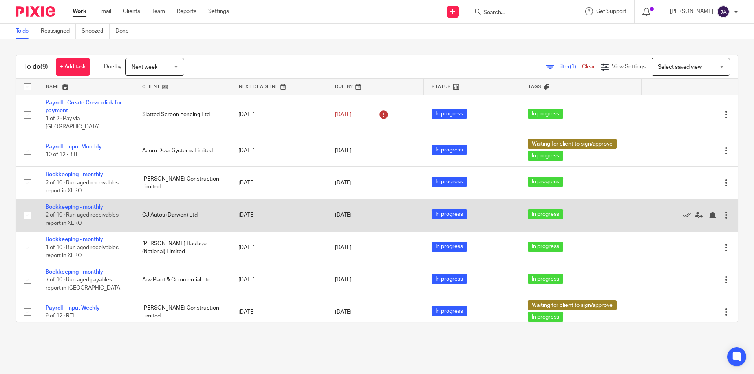
scroll to position [78, 0]
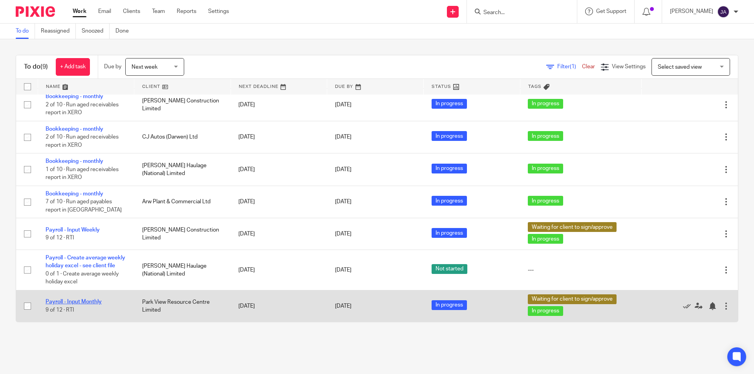
click at [77, 303] on link "Payroll - Input Monthly" at bounding box center [74, 301] width 56 height 5
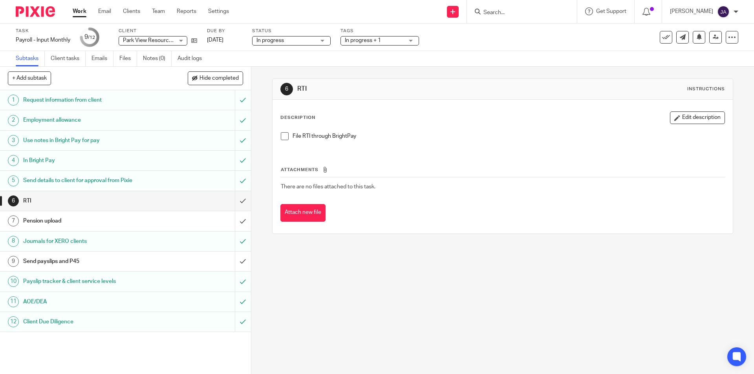
click at [77, 13] on link "Work" at bounding box center [80, 11] width 14 height 8
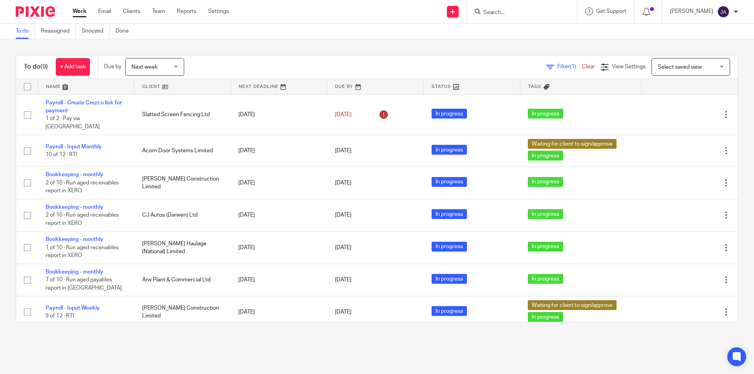
click at [510, 15] on input "Search" at bounding box center [518, 12] width 71 height 7
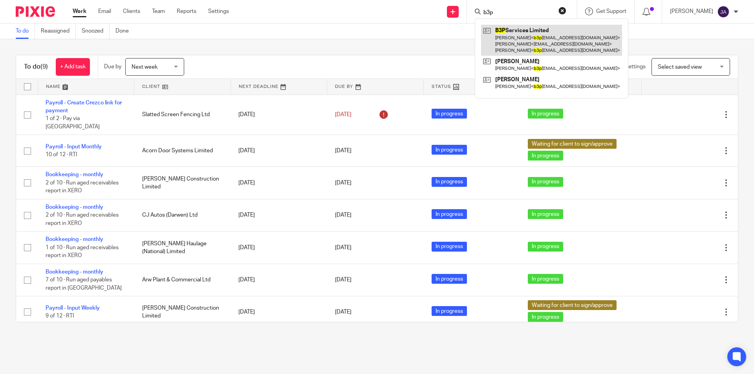
type input "b3p"
click at [532, 37] on link at bounding box center [551, 40] width 141 height 31
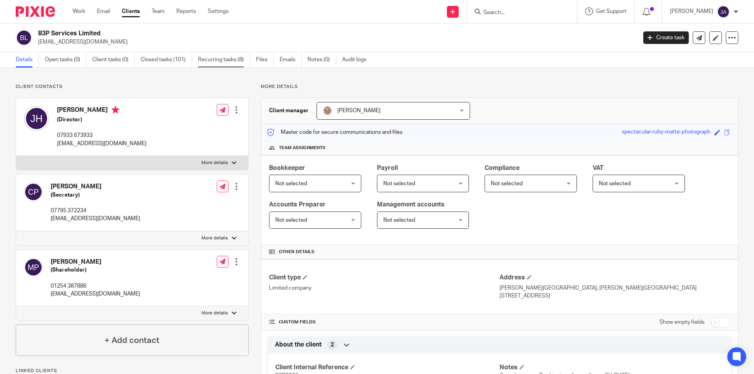
click at [228, 61] on link "Recurring tasks (8)" at bounding box center [224, 59] width 52 height 15
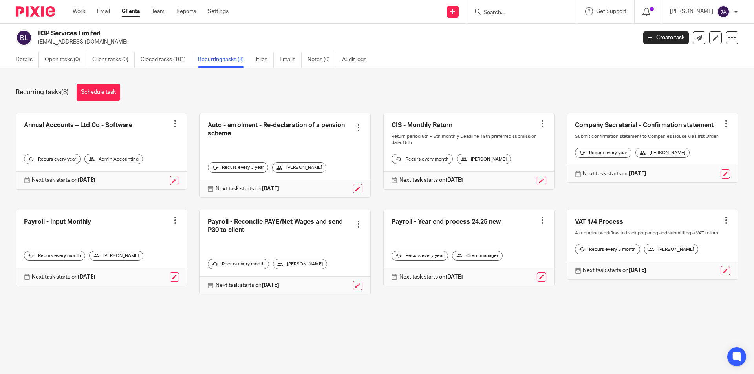
click at [496, 15] on input "Search" at bounding box center [518, 12] width 71 height 7
type input "colour"
click at [512, 31] on link at bounding box center [547, 34] width 133 height 18
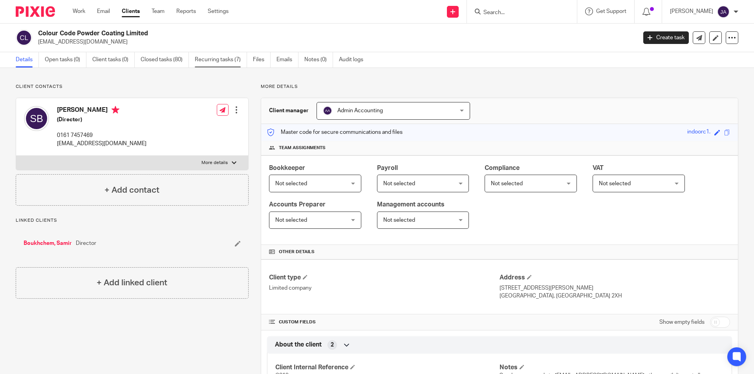
click at [215, 59] on link "Recurring tasks (7)" at bounding box center [221, 59] width 52 height 15
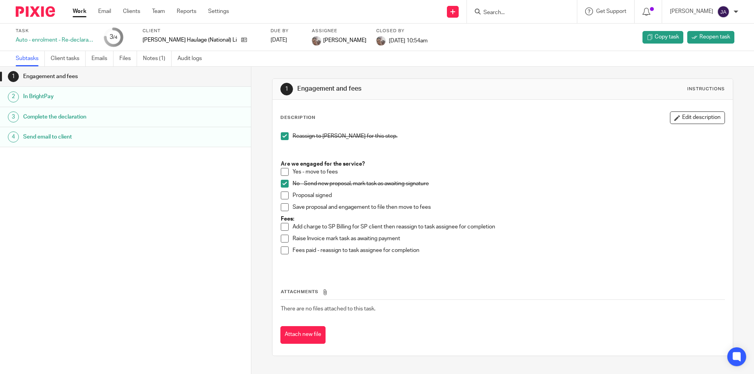
click at [79, 10] on link "Work" at bounding box center [80, 11] width 14 height 8
click at [74, 8] on link "Work" at bounding box center [80, 11] width 14 height 8
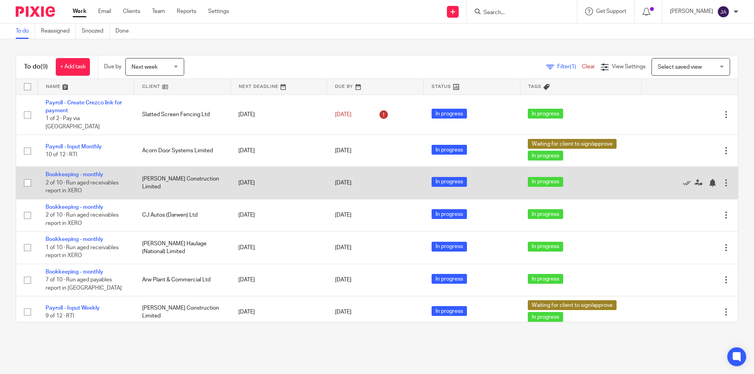
scroll to position [78, 0]
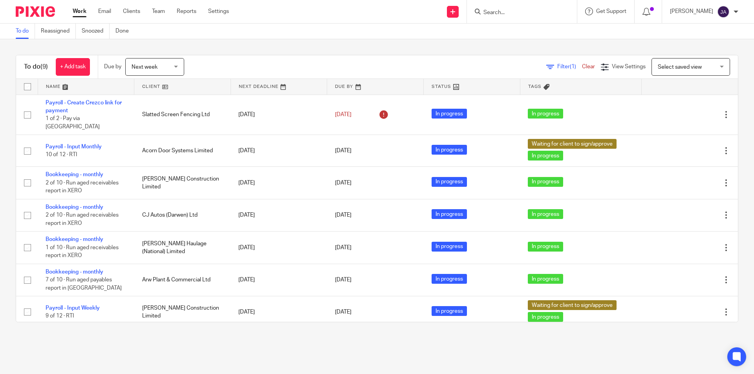
click at [178, 66] on div "Next week Next week" at bounding box center [154, 67] width 59 height 18
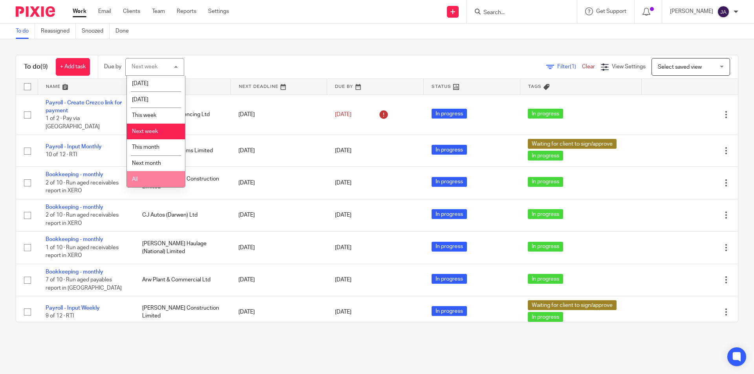
click at [139, 180] on li "All" at bounding box center [156, 179] width 58 height 16
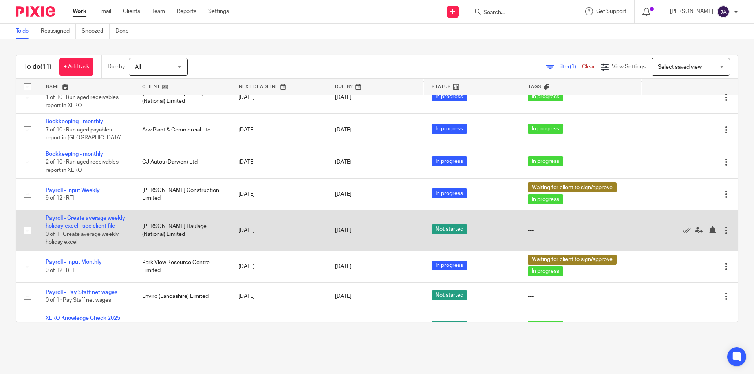
scroll to position [139, 0]
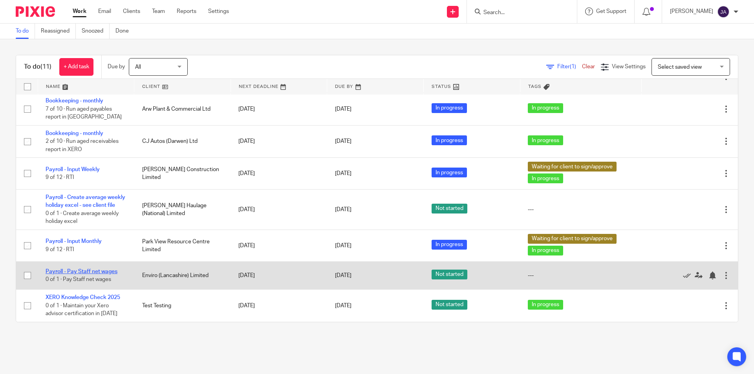
click at [107, 271] on link "Payroll - Pay Staff net wages" at bounding box center [82, 271] width 72 height 5
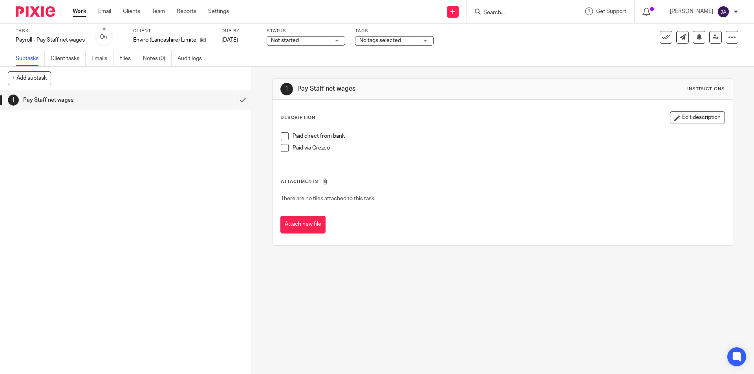
click at [336, 39] on div "Not started Not started" at bounding box center [306, 40] width 79 height 9
click at [282, 69] on span "In progress" at bounding box center [286, 68] width 27 height 5
click at [235, 182] on div "1 Pay Staff net wages" at bounding box center [125, 232] width 251 height 284
click at [282, 135] on span at bounding box center [285, 136] width 8 height 8
click at [673, 114] on button "Edit description" at bounding box center [697, 118] width 55 height 13
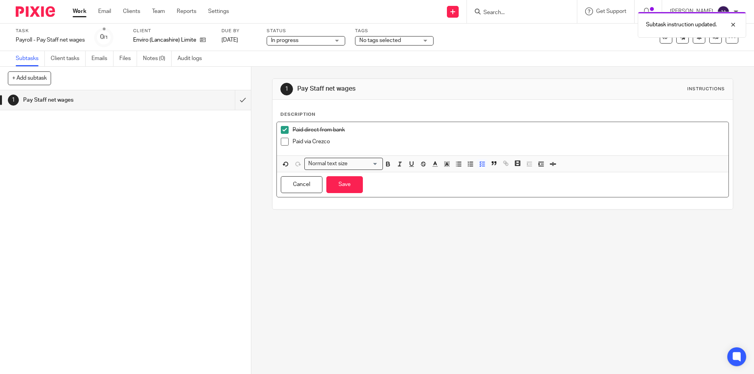
click at [394, 129] on p "Paid direct from bank" at bounding box center [509, 130] width 432 height 8
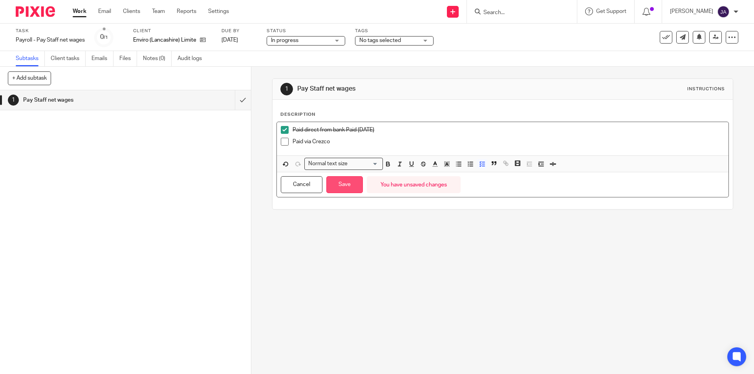
click at [338, 189] on button "Save" at bounding box center [344, 184] width 37 height 17
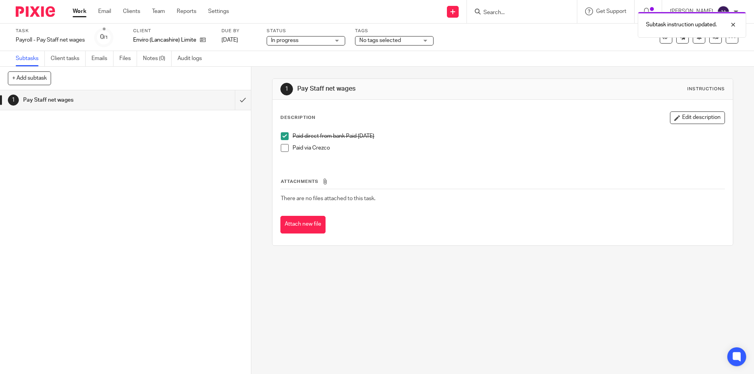
click at [73, 11] on link "Work" at bounding box center [80, 11] width 14 height 8
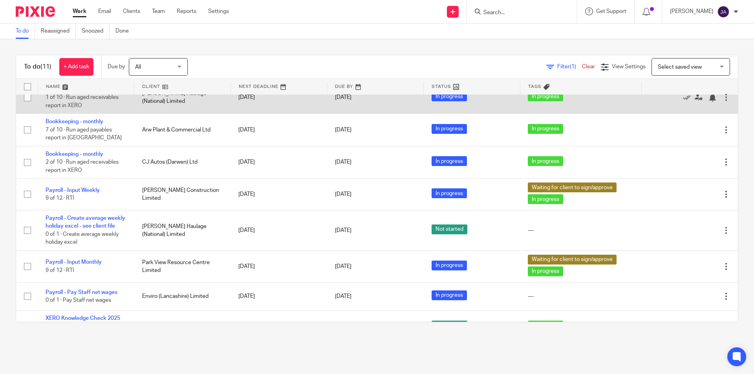
scroll to position [139, 0]
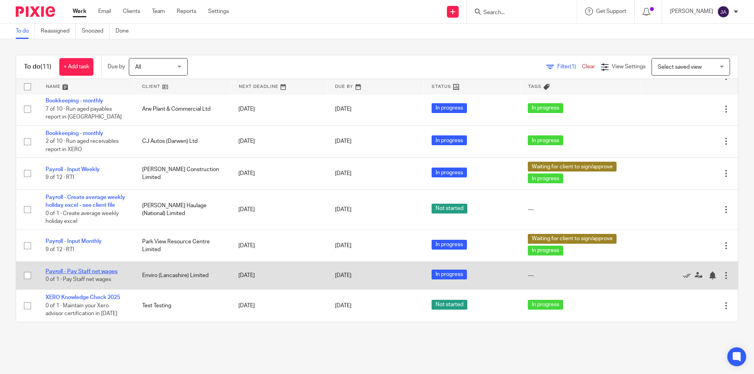
click at [92, 272] on link "Payroll - Pay Staff net wages" at bounding box center [82, 271] width 72 height 5
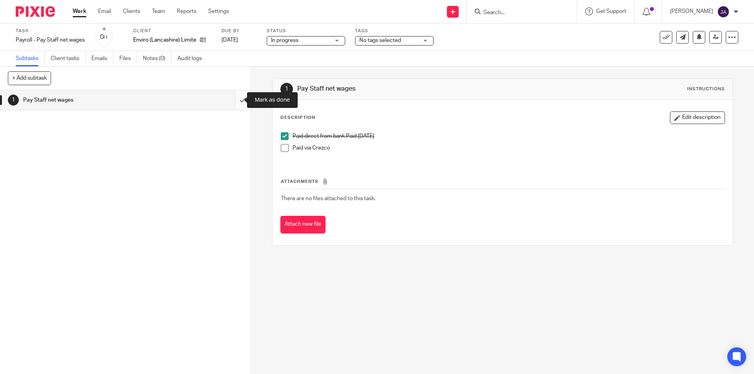
click at [231, 100] on input "submit" at bounding box center [125, 100] width 251 height 20
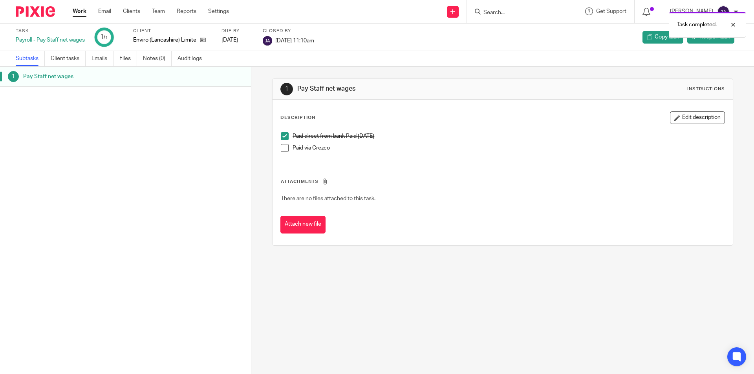
click at [75, 7] on div "Work Email Clients Team Reports Settings Work Email Clients Team Reports Settin…" at bounding box center [153, 11] width 176 height 23
click at [75, 13] on link "Work" at bounding box center [80, 11] width 14 height 8
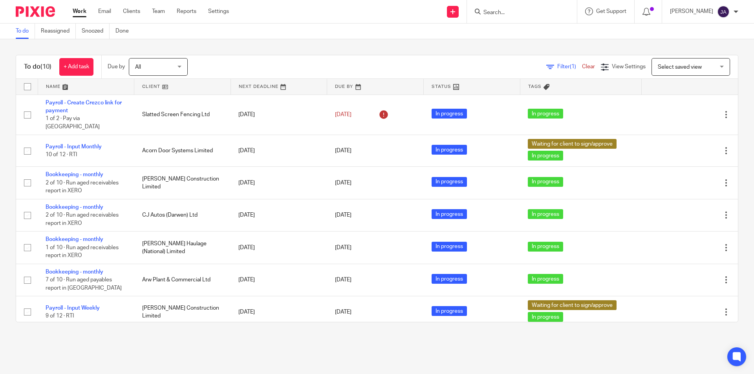
click at [180, 66] on div "All All" at bounding box center [158, 67] width 59 height 18
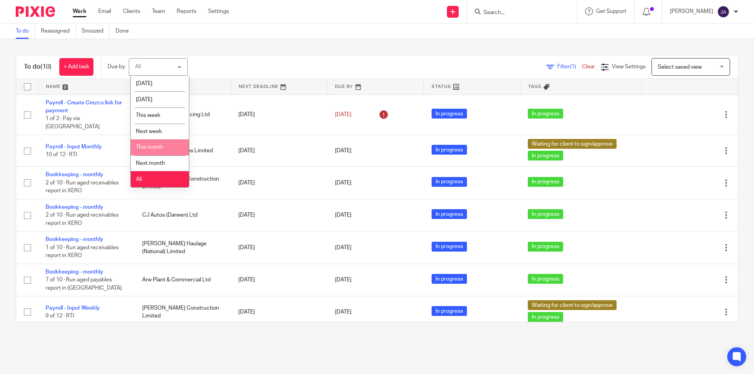
click at [165, 145] on li "This month" at bounding box center [160, 147] width 58 height 16
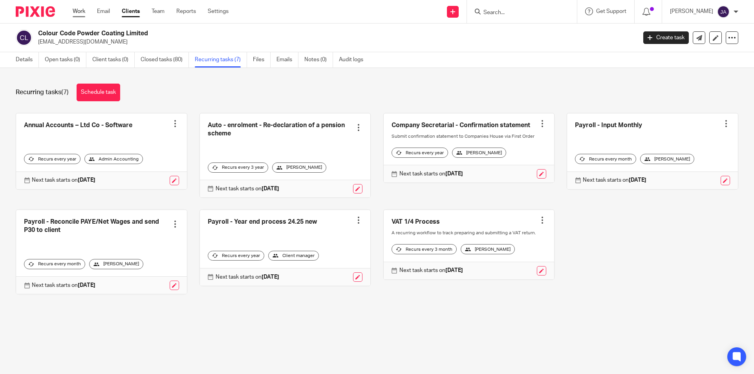
click at [82, 13] on link "Work" at bounding box center [79, 11] width 13 height 8
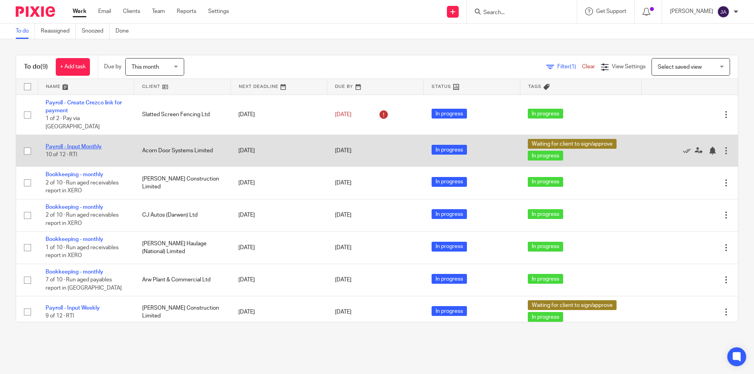
click at [79, 144] on link "Payroll - Input Monthly" at bounding box center [74, 146] width 56 height 5
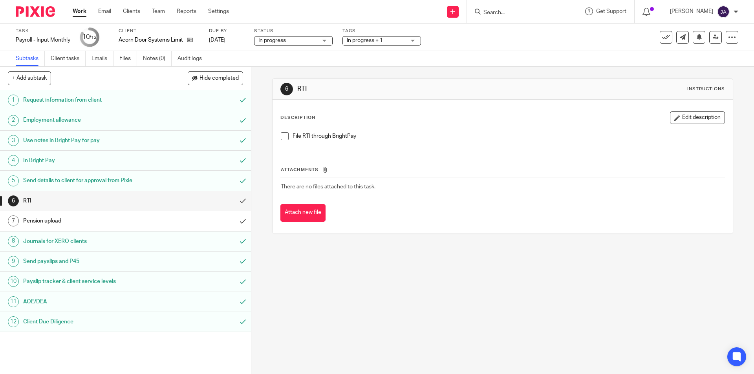
click at [287, 134] on li "File RTI through BrightPay" at bounding box center [503, 138] width 444 height 12
click at [284, 136] on span at bounding box center [285, 136] width 8 height 8
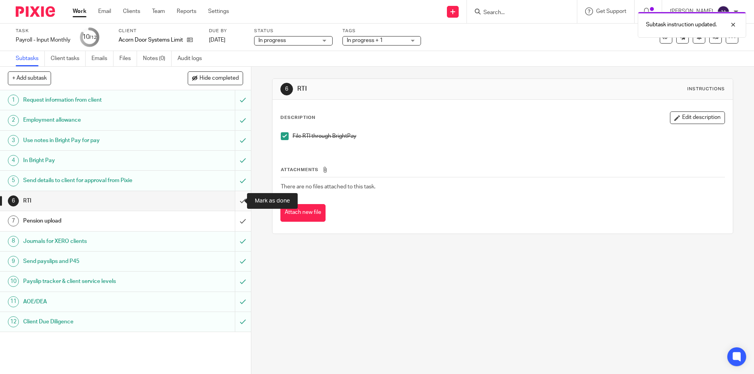
click at [233, 198] on input "submit" at bounding box center [125, 201] width 251 height 20
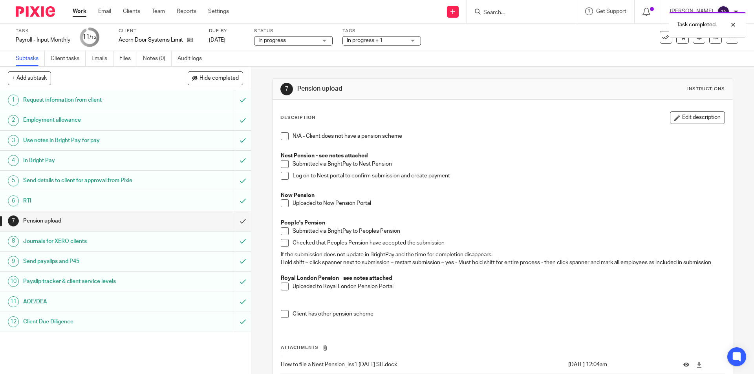
click at [371, 43] on span "In progress + 1" at bounding box center [365, 40] width 36 height 5
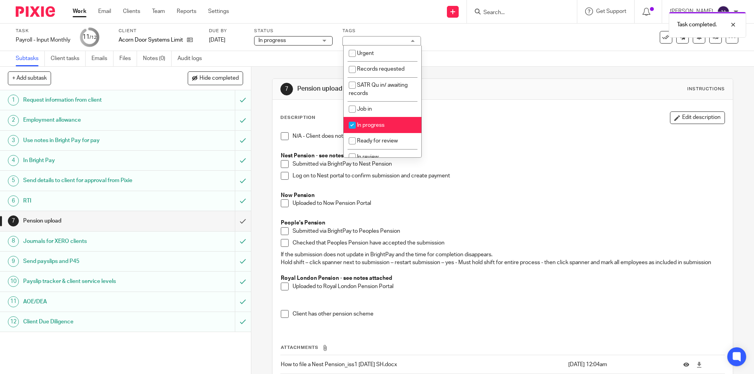
scroll to position [79, 0]
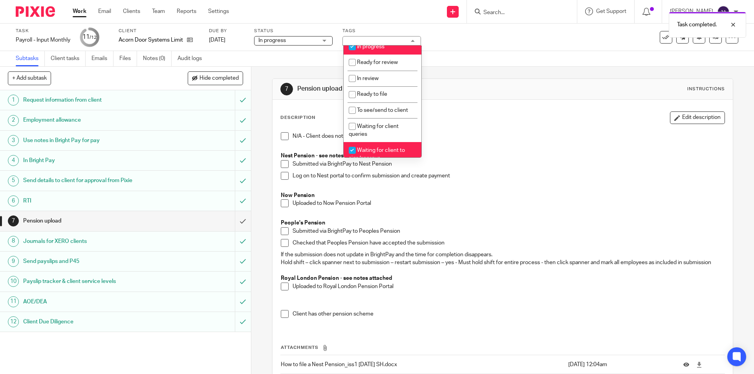
click at [380, 148] on span "Waiting for client to sign/approve" at bounding box center [377, 155] width 56 height 14
checkbox input "false"
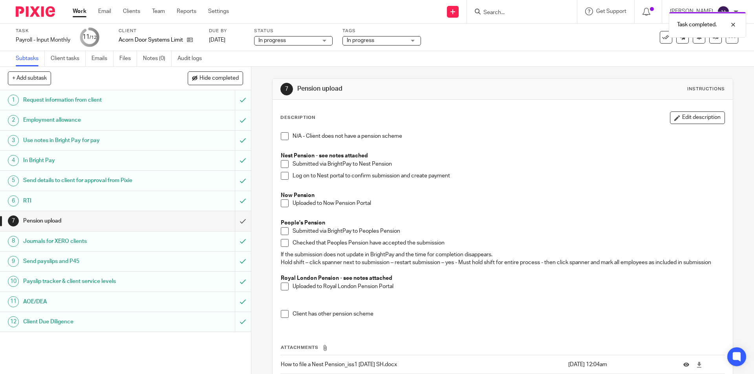
click at [80, 11] on link "Work" at bounding box center [80, 11] width 14 height 8
